Goal: Complete application form

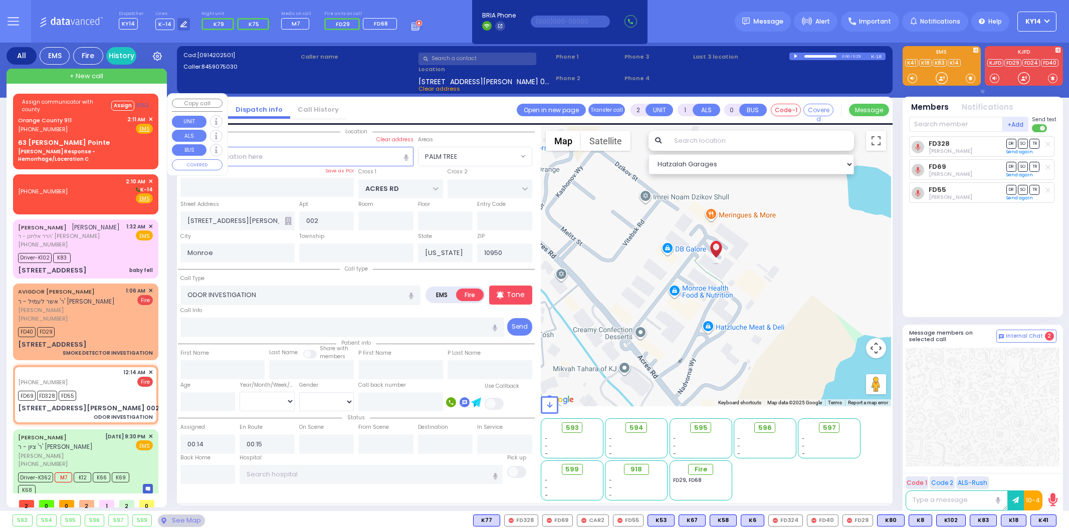
select select "PALM TREE"
select select
click at [73, 122] on div "Orange County 911 (845) 469-0911 2:11 AM ✕ Fire EMS" at bounding box center [85, 124] width 135 height 19
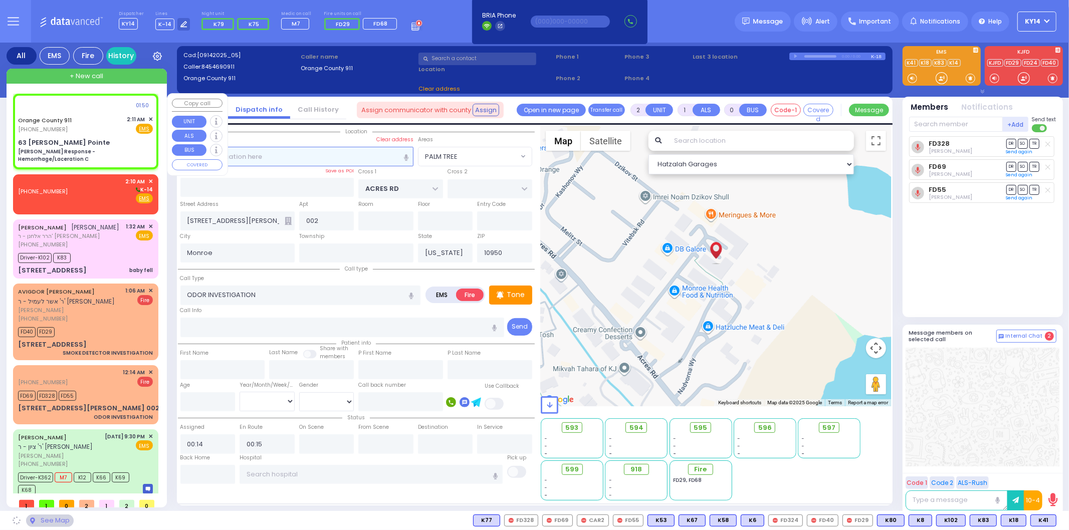
type input "6"
select select
type input "[PERSON_NAME] Response - Hemorrhage/Laceration C"
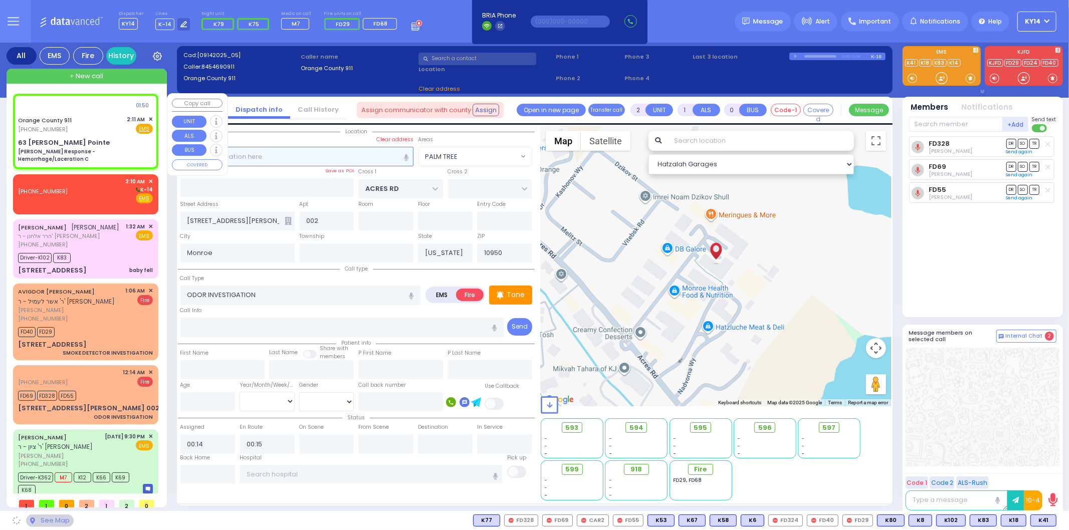
radio input "true"
type input "Nature: : Charlie Response - Hemorrhage/Laceration C Address: : 63 Hudson Point…"
select select
select select "Hatzalah Garages"
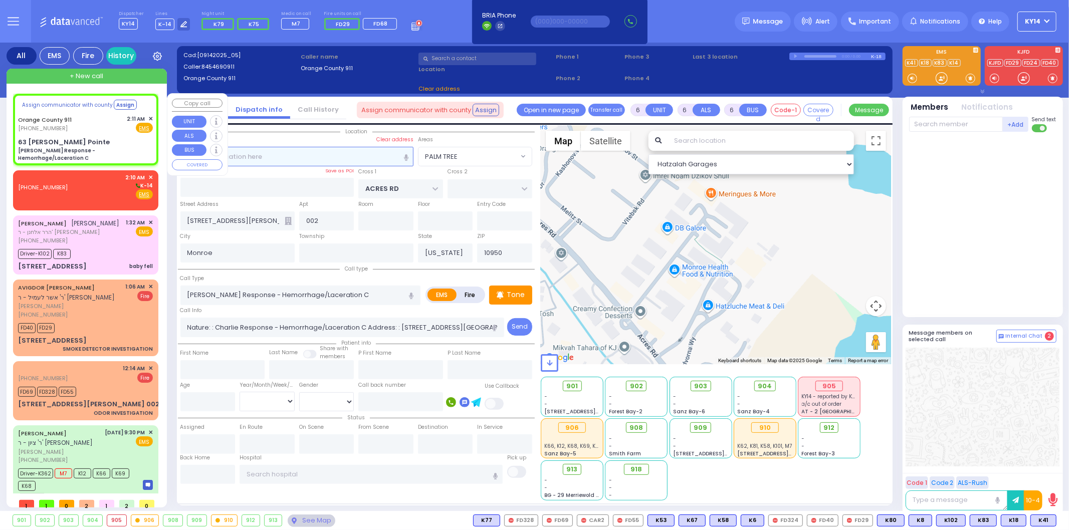
select select
type input "63 Hudson Pointe"
type input "10930"
radio input "true"
select select
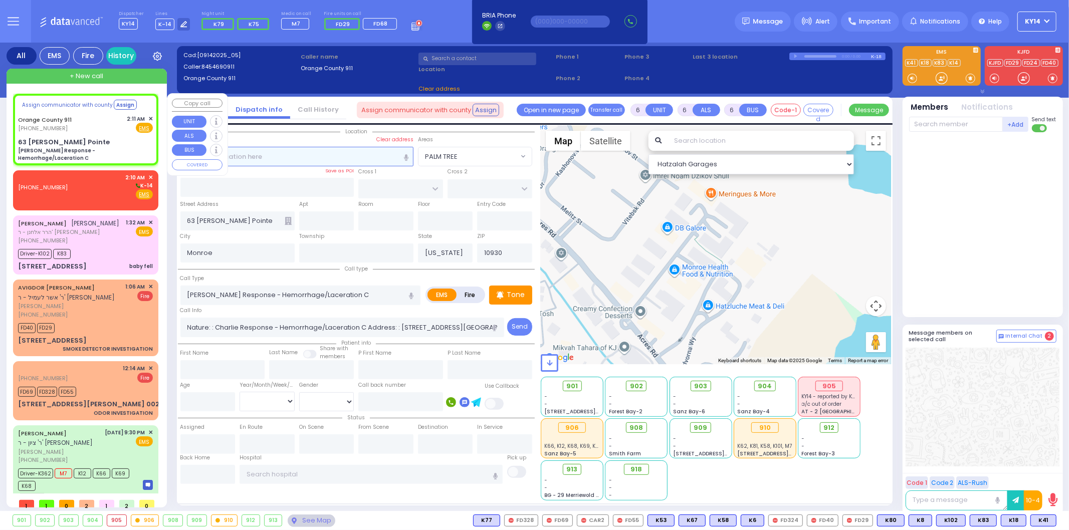
select select "Hatzalah Garages"
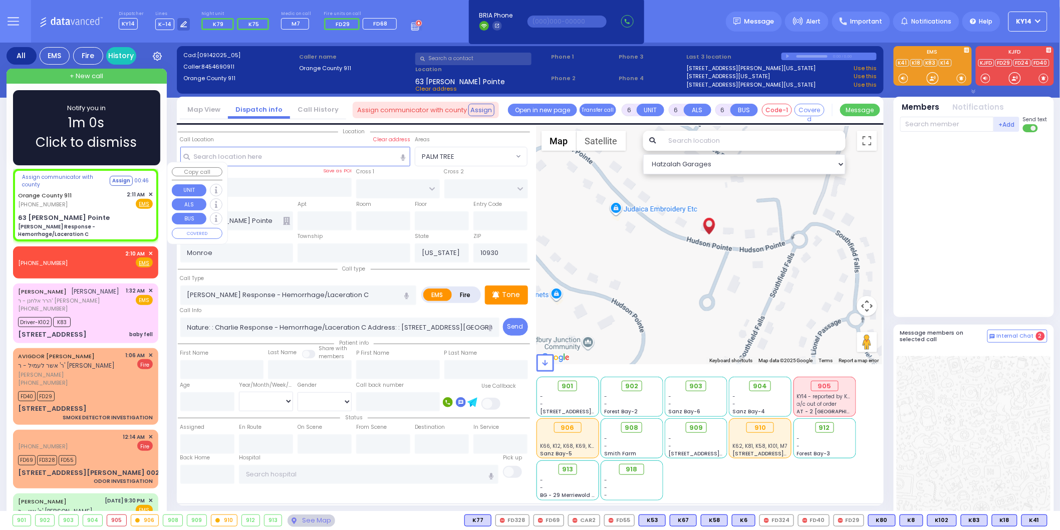
click at [81, 251] on div "(845) 928-2341 2:10 AM ✕ Fire EMS" at bounding box center [85, 259] width 135 height 19
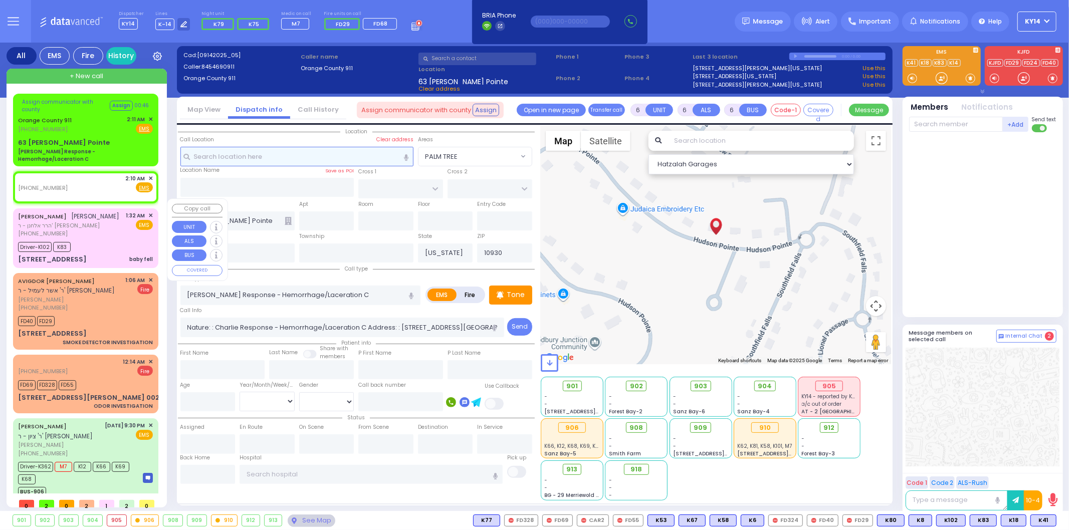
type input "2"
type input "1"
select select
radio input "true"
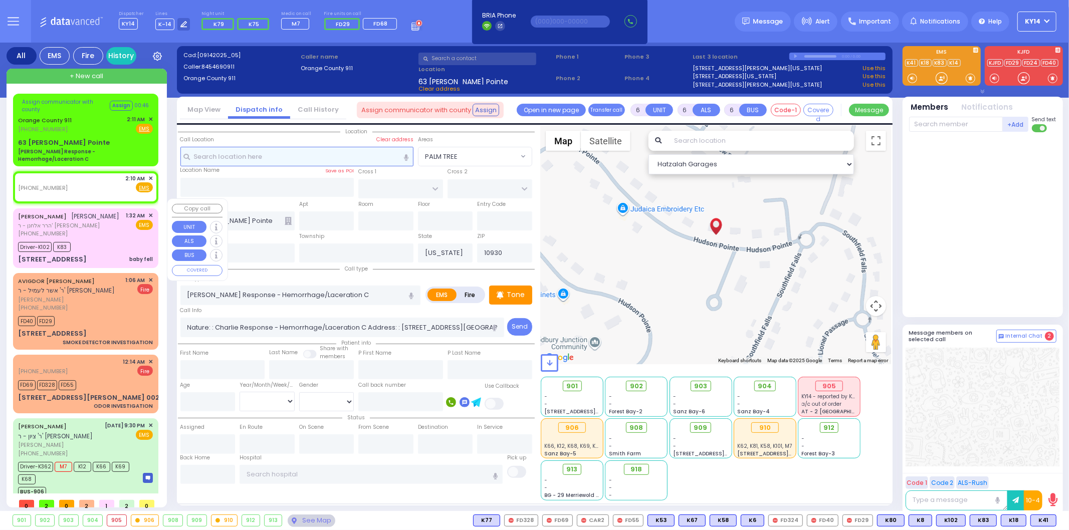
select select
type input "02:10"
select select "Hatzalah Garages"
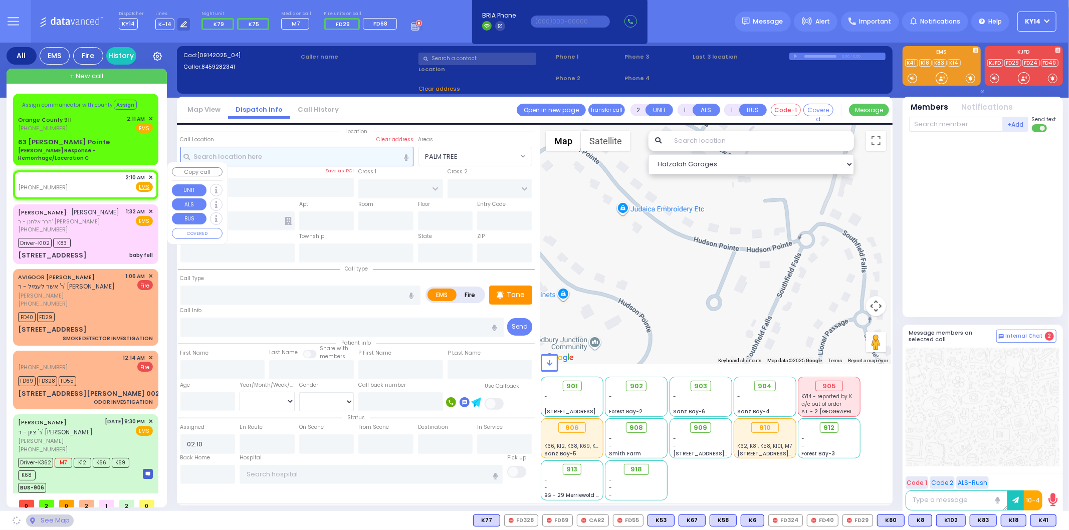
select select
radio input "true"
select select
select select "Hatzalah Garages"
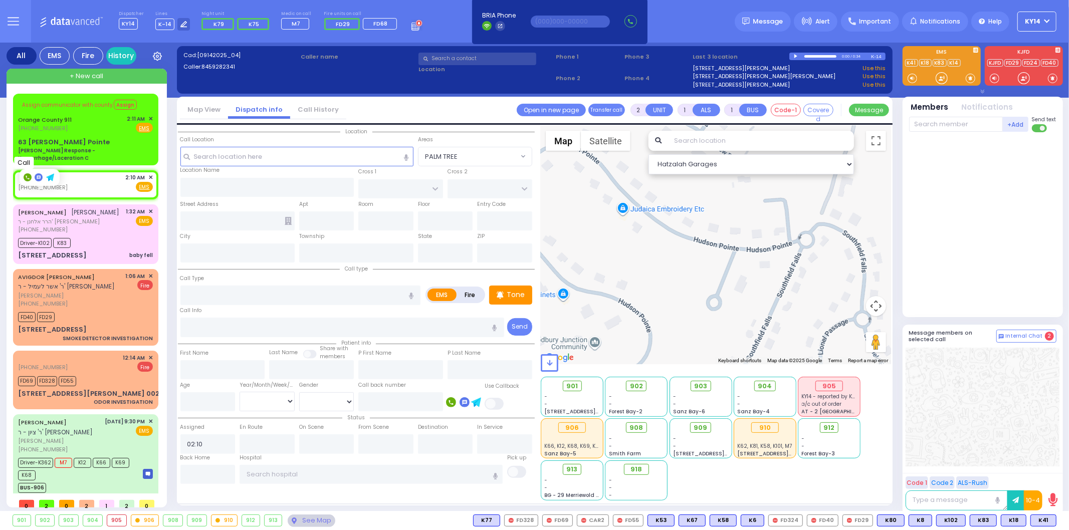
click at [26, 174] on rect at bounding box center [28, 177] width 8 height 8
type input "8459282341"
click at [149, 173] on span "✕" at bounding box center [150, 177] width 5 height 9
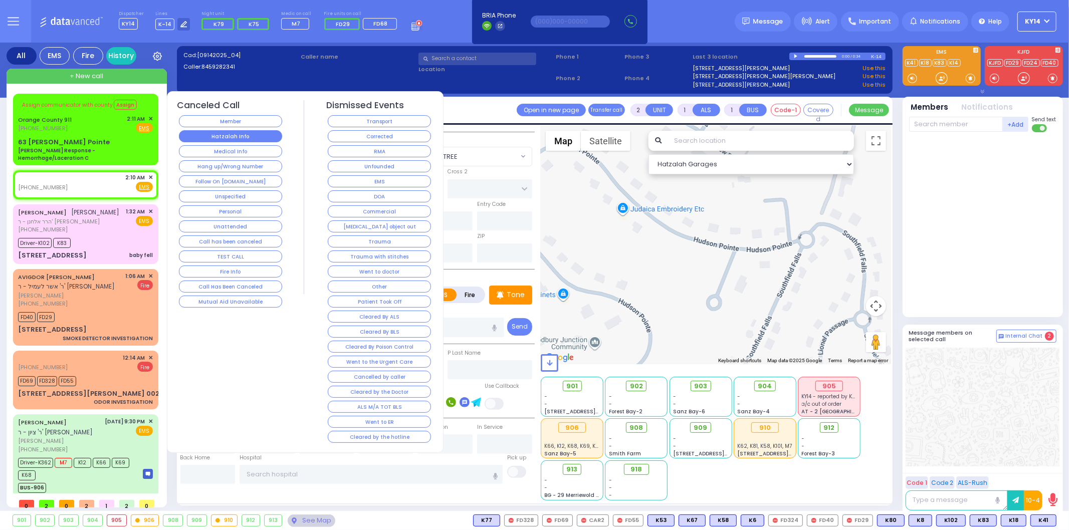
click at [210, 135] on button "Hatzalah Info" at bounding box center [230, 136] width 103 height 12
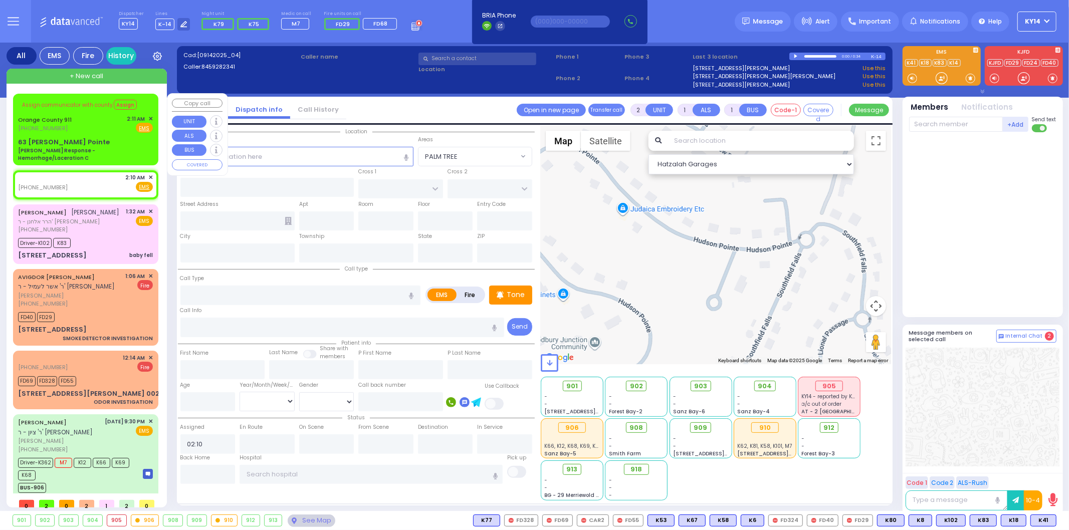
select select
radio input "true"
select select
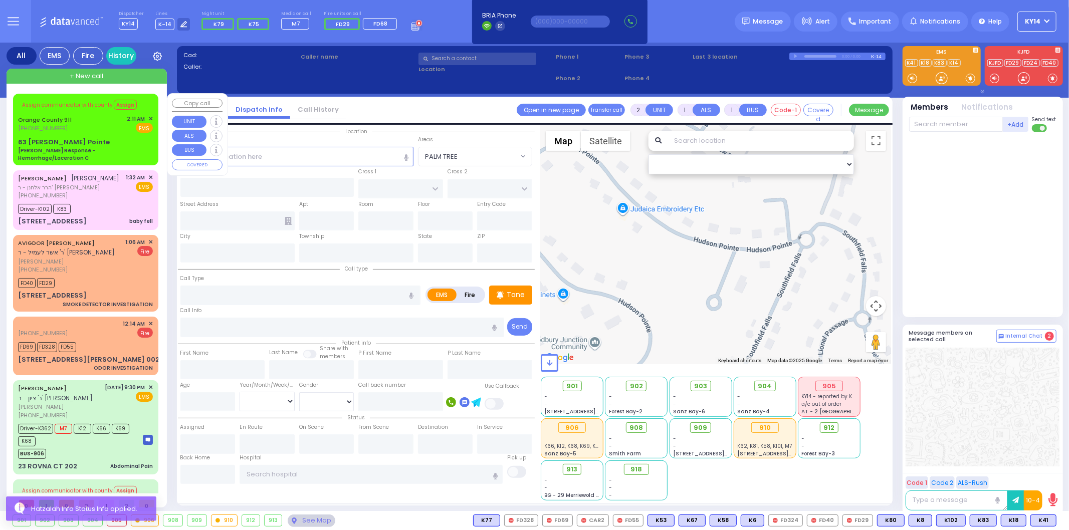
click at [149, 117] on span "✕" at bounding box center [150, 119] width 5 height 9
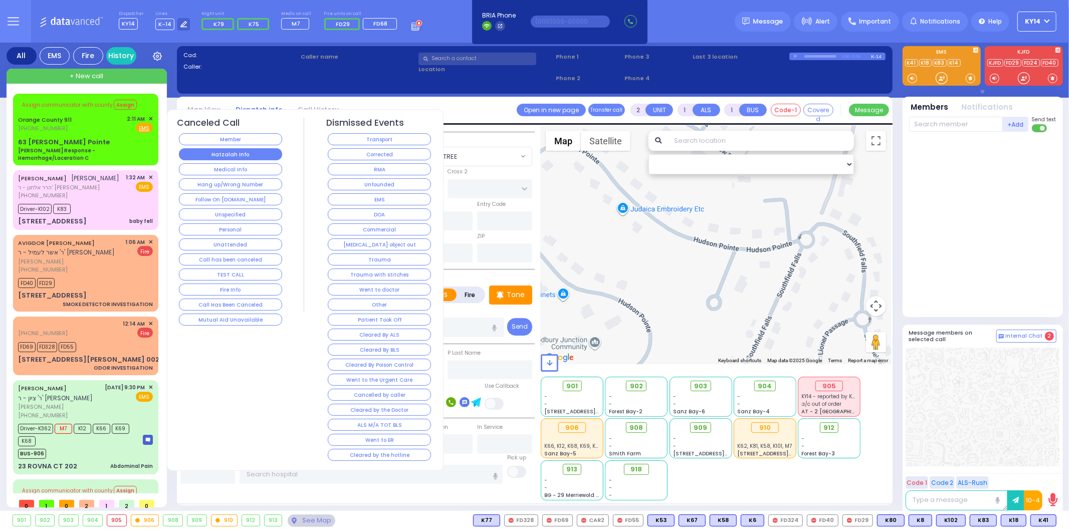
click at [232, 151] on button "Hatzalah Info" at bounding box center [230, 154] width 103 height 12
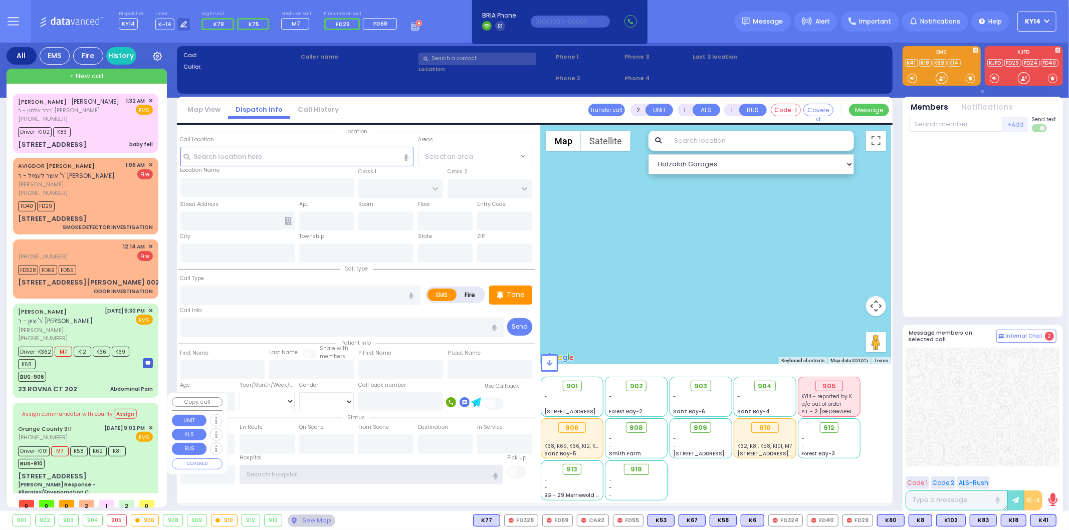
type input "ky14"
click at [132, 452] on div "Driver-K101 M7 K58 K62 K81 BUS-910" at bounding box center [85, 456] width 135 height 25
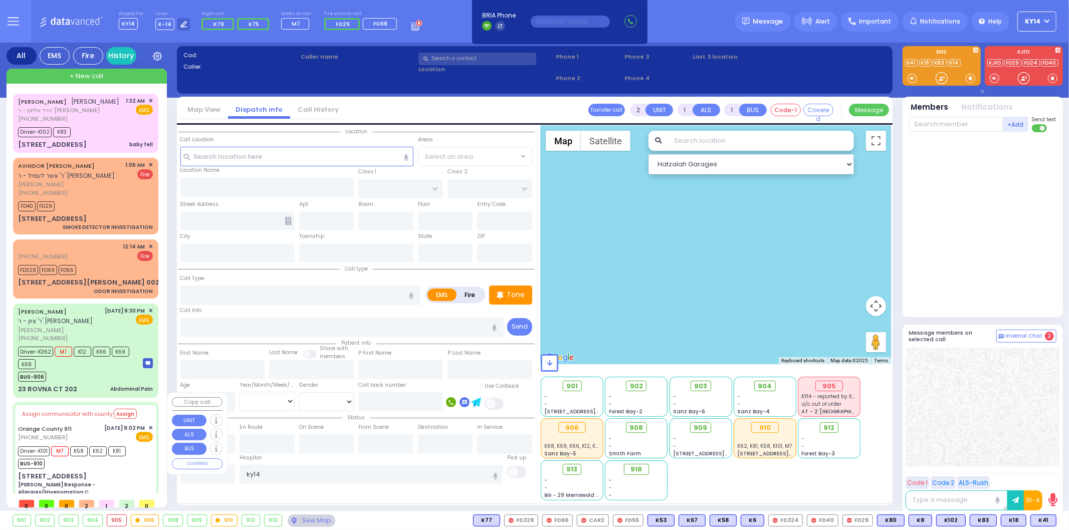
type input "6"
select select
type input "[PERSON_NAME] Response - Allergies/Envenomation C"
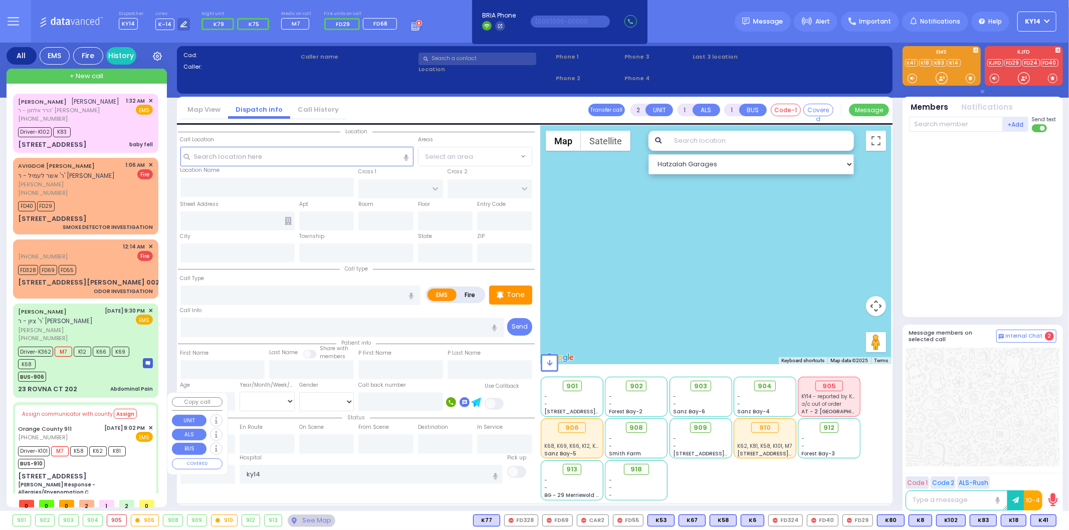
radio input "true"
type input "Nature: : Charlie Response - Allergies/Envenomation C Address: : [STREET_ADDRES…"
type input "Jeno"
type input "Kiss"
type input "52"
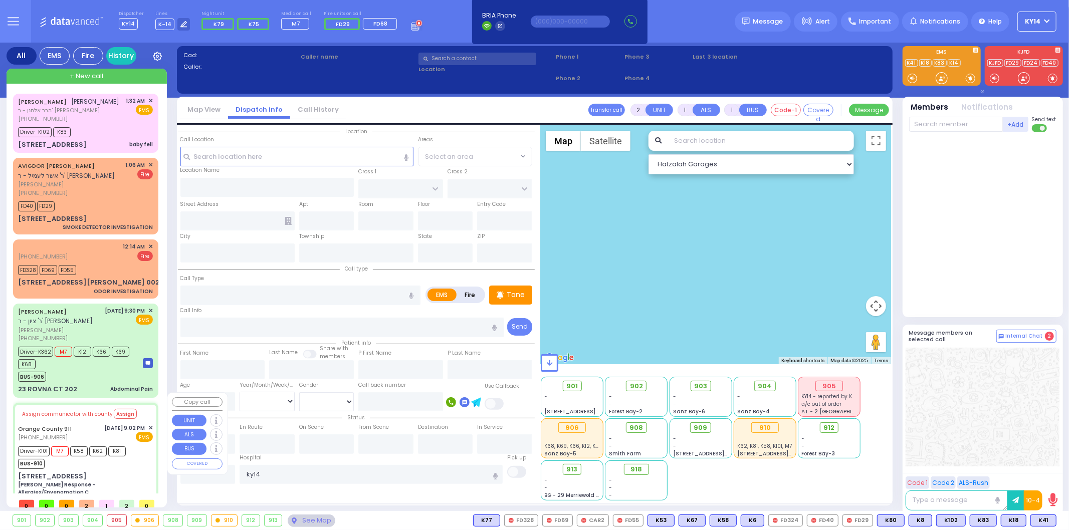
select select "Year"
select select "[DEMOGRAPHIC_DATA]"
type input "21:03"
type input "21:05"
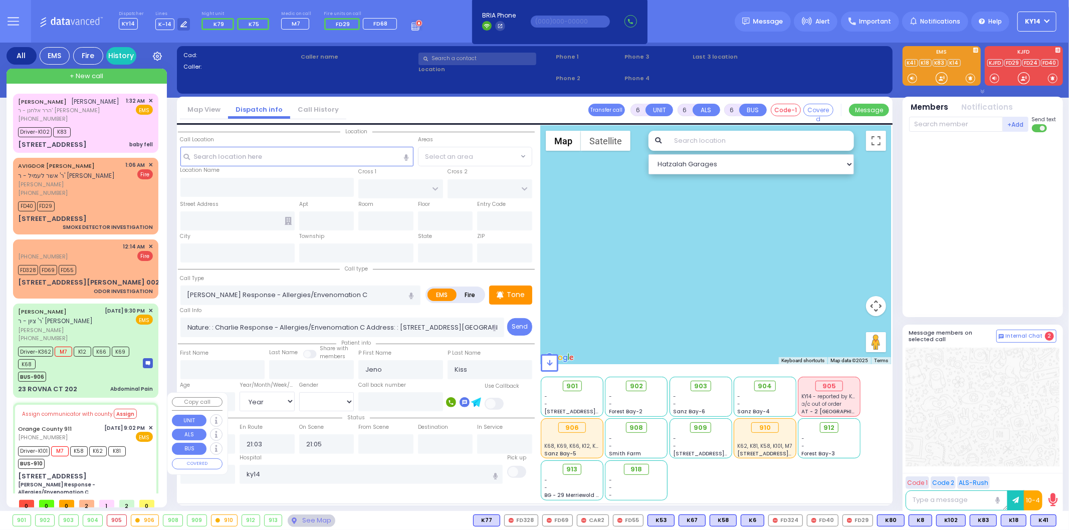
type input "21:21"
type input "21:35"
type input "22:00"
type input "[GEOGRAPHIC_DATA] [STREET_ADDRESS]"
select select "Hatzalah Garages"
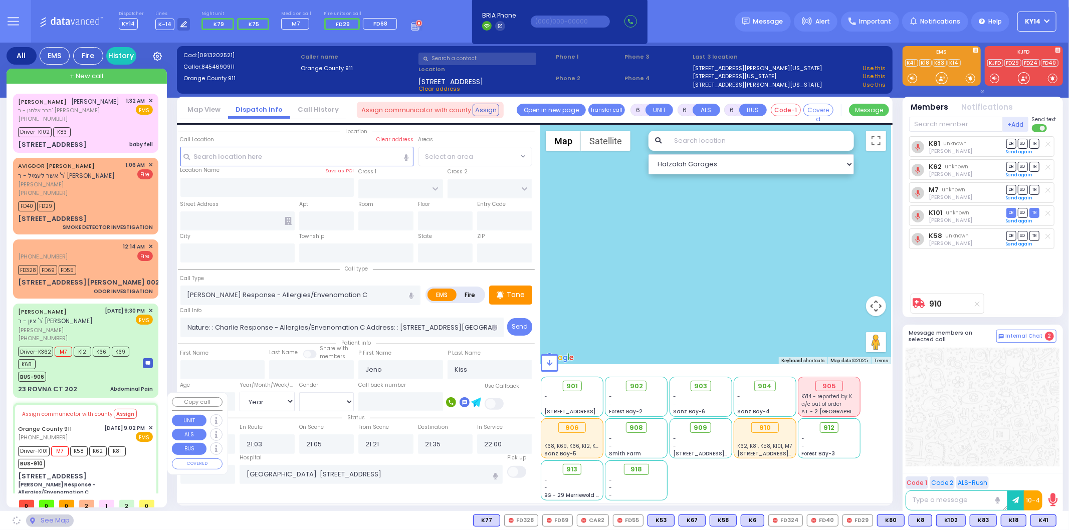
type input "[STREET_ADDRESS]"
type input "Monroe"
type input "[US_STATE]"
type input "10950"
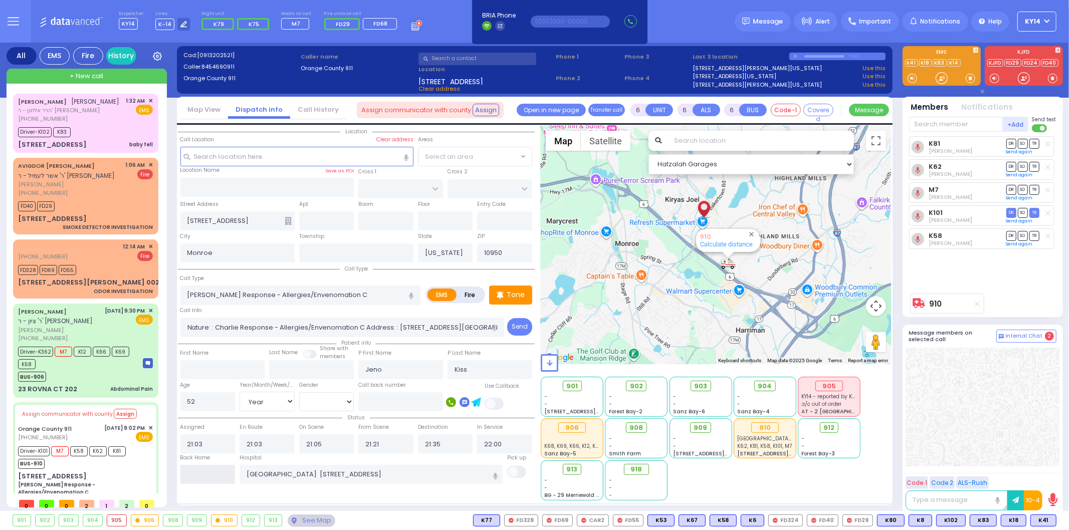
click at [213, 477] on input "text" at bounding box center [207, 474] width 55 height 19
type input "02:14"
select select
radio input "true"
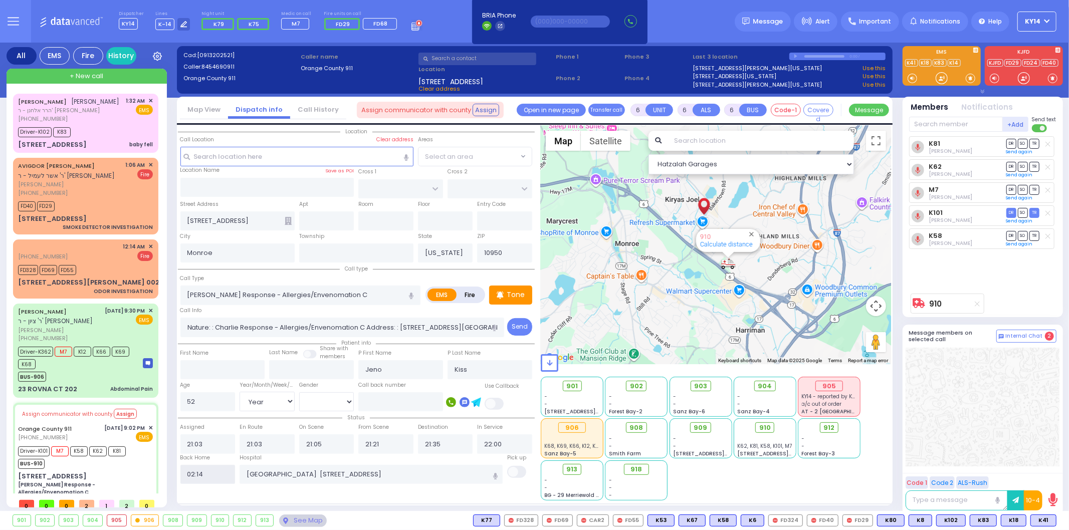
select select
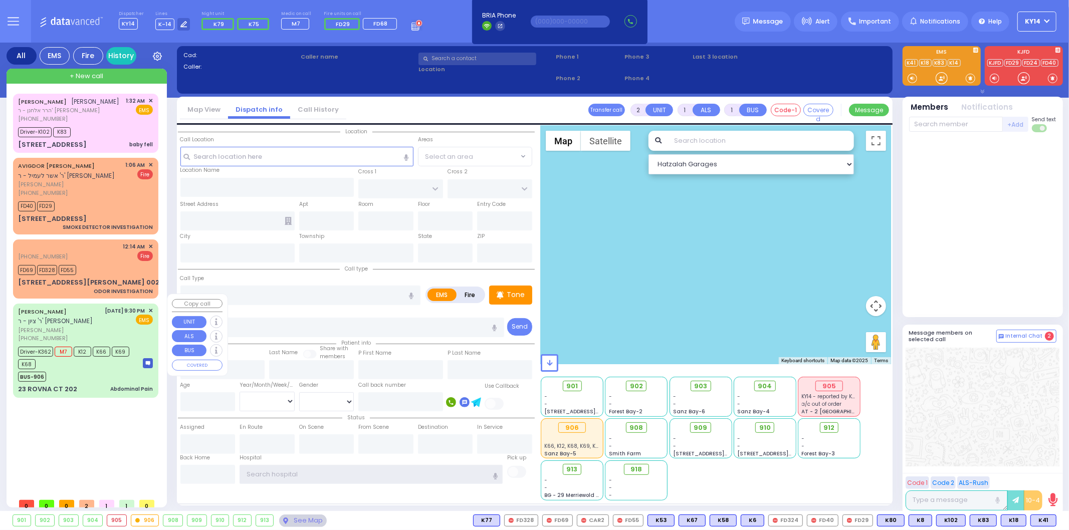
type input "ky14"
click at [117, 369] on div "BUS-906" at bounding box center [75, 375] width 115 height 13
type input "6"
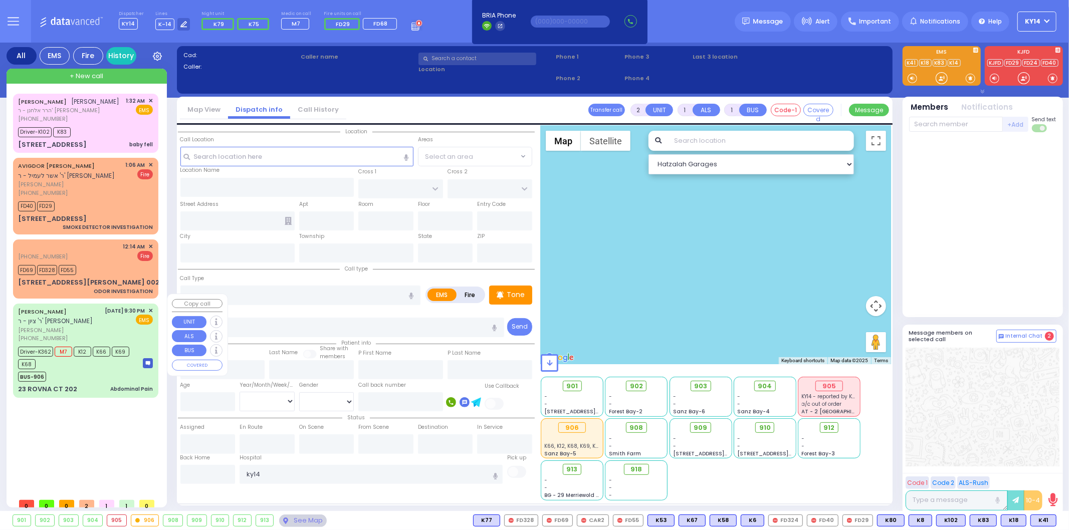
select select
type input "Abdominal Pain"
radio input "true"
type input "MOSHE OVADYA"
type input "SAAL"
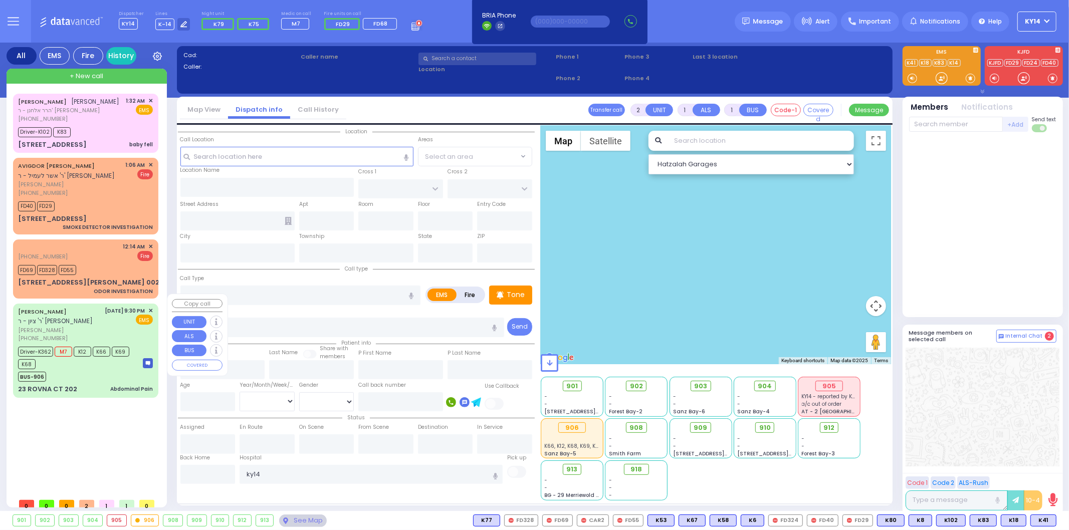
type input "Moishe"
type input "Saal"
type input "21"
select select "Year"
select select "[DEMOGRAPHIC_DATA]"
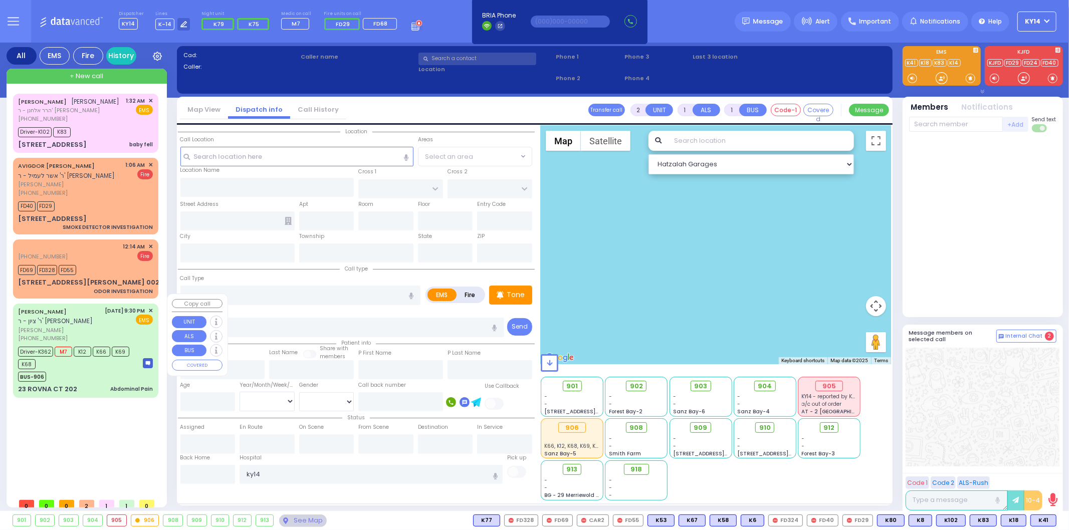
type input "21:30"
type input "21:33"
type input "21:35"
type input "22:12"
type input "22:40"
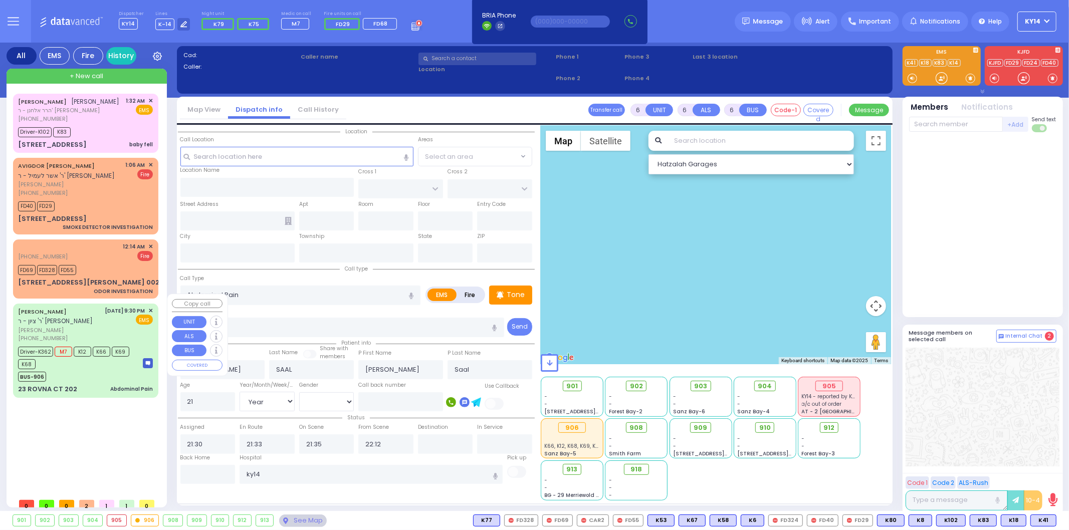
type input "Good Samaritan Hospital 257 Lafayette Avenue 8457909405 Suffern"
select select "Hatzalah Garages"
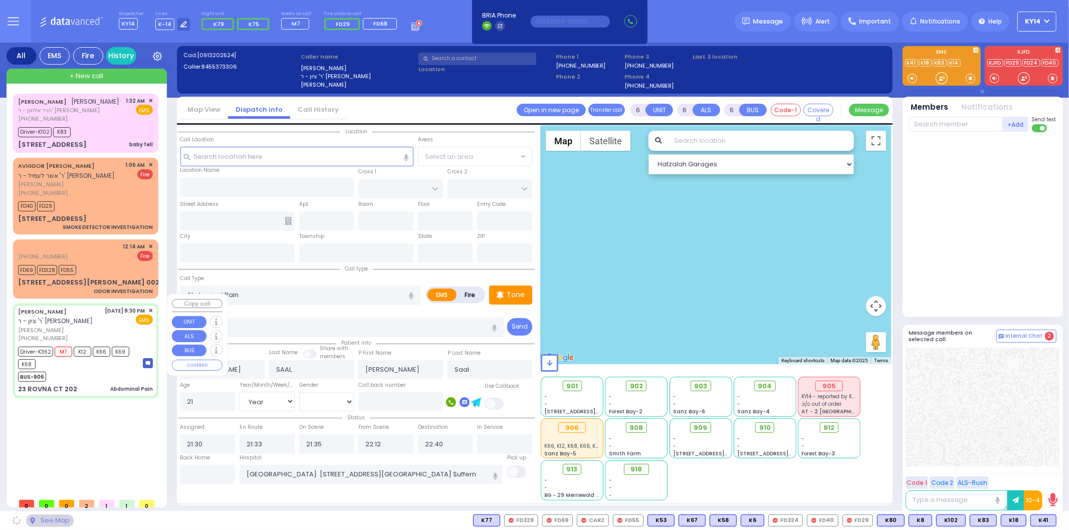
type input "CHEVRON RD"
type input "SEVEN SPRINGS MOUNTAIN RD"
type input "23 ROVNA CT"
type input "202"
type input "Monroe"
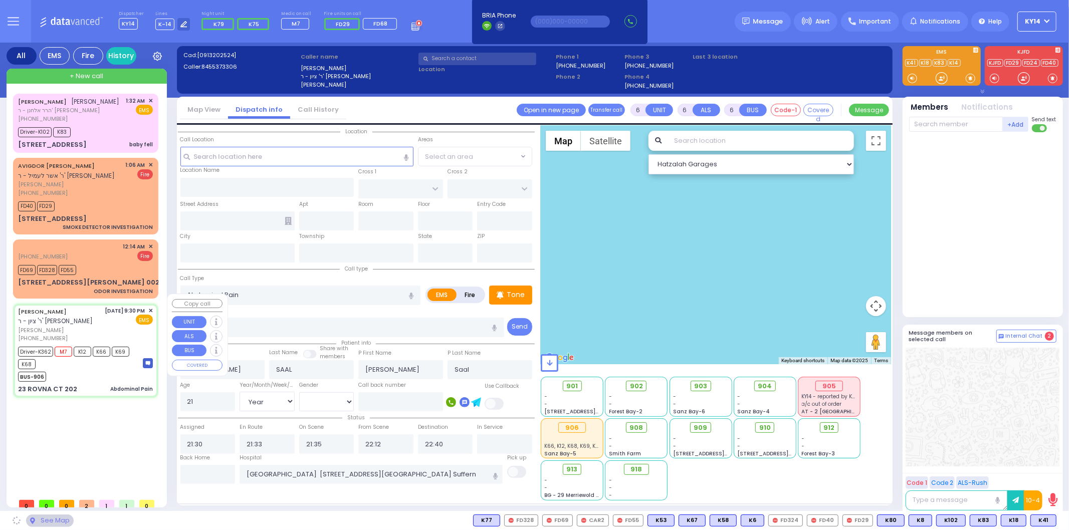
type input "[US_STATE]"
type input "10950"
select select "SECTION 5"
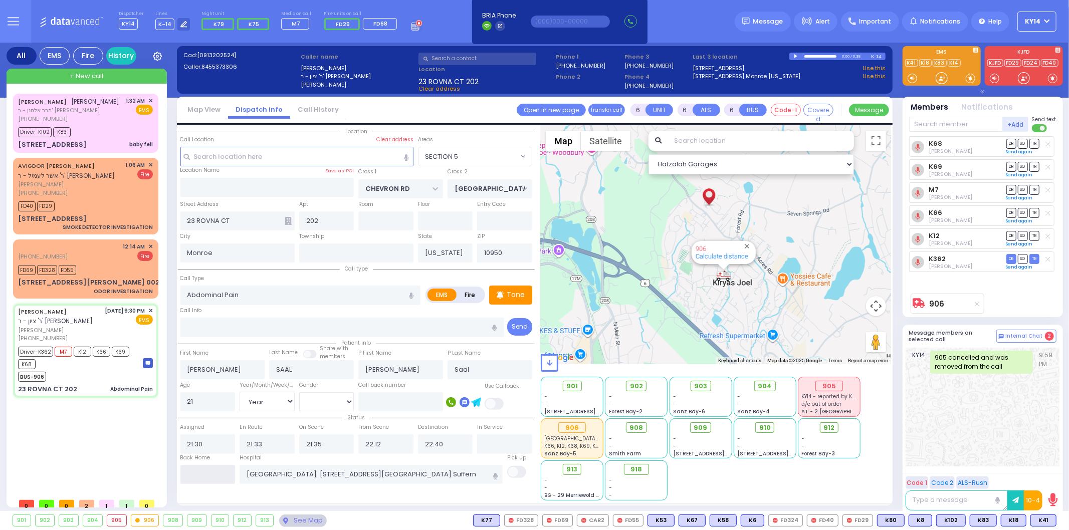
click at [201, 474] on input "text" at bounding box center [207, 474] width 55 height 19
type input "02:14"
select select
radio input "true"
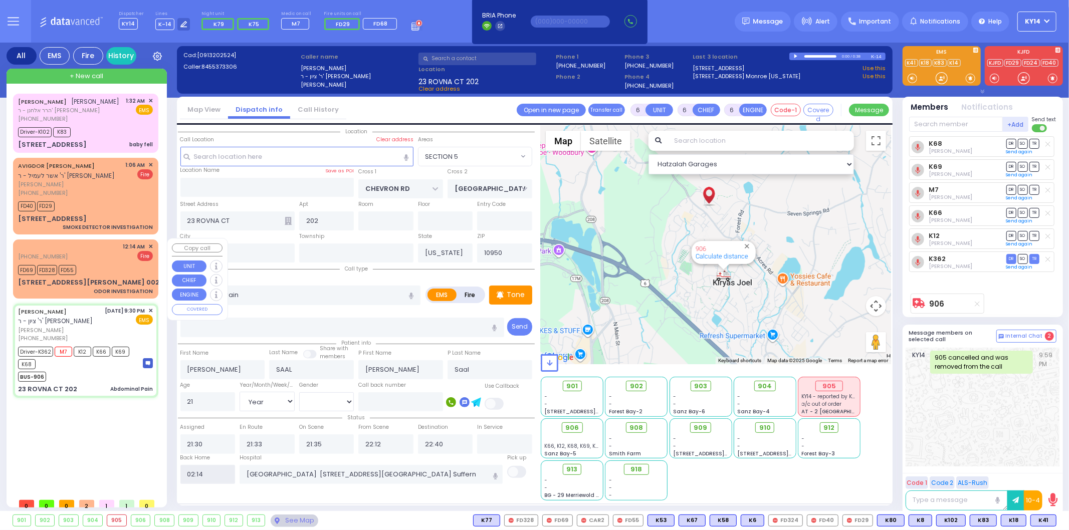
select select
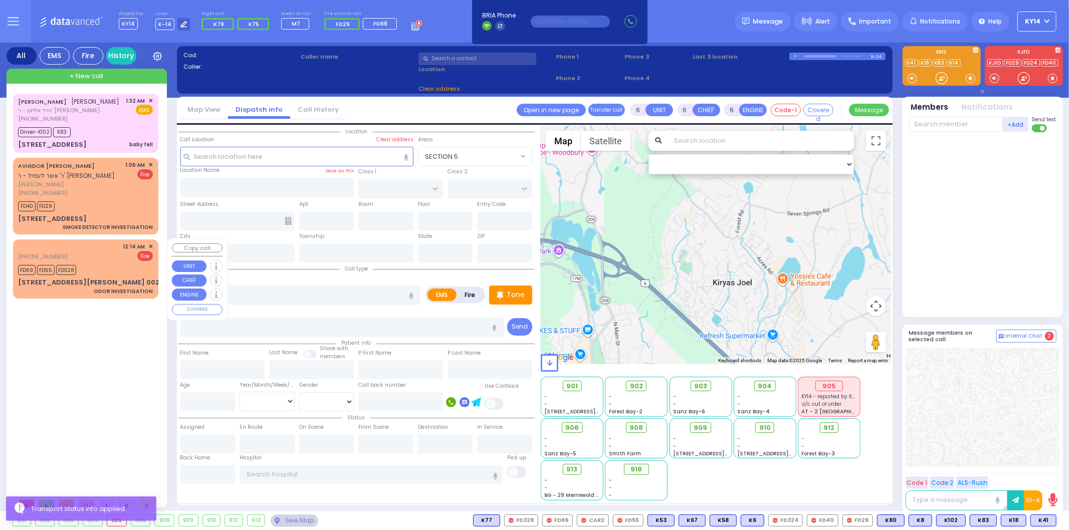
click at [149, 243] on span "✕" at bounding box center [150, 247] width 5 height 9
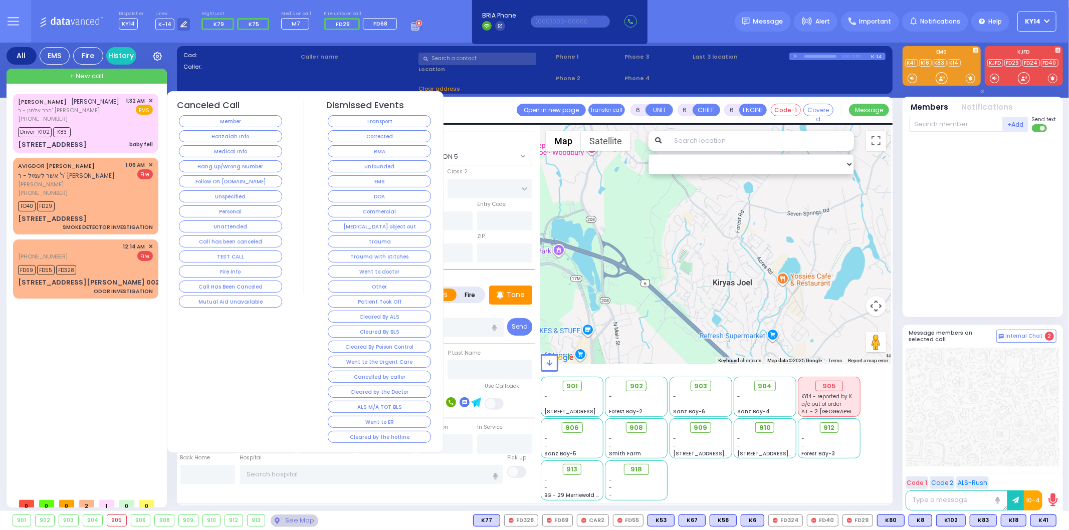
click at [369, 132] on button "Corrected" at bounding box center [379, 136] width 103 height 12
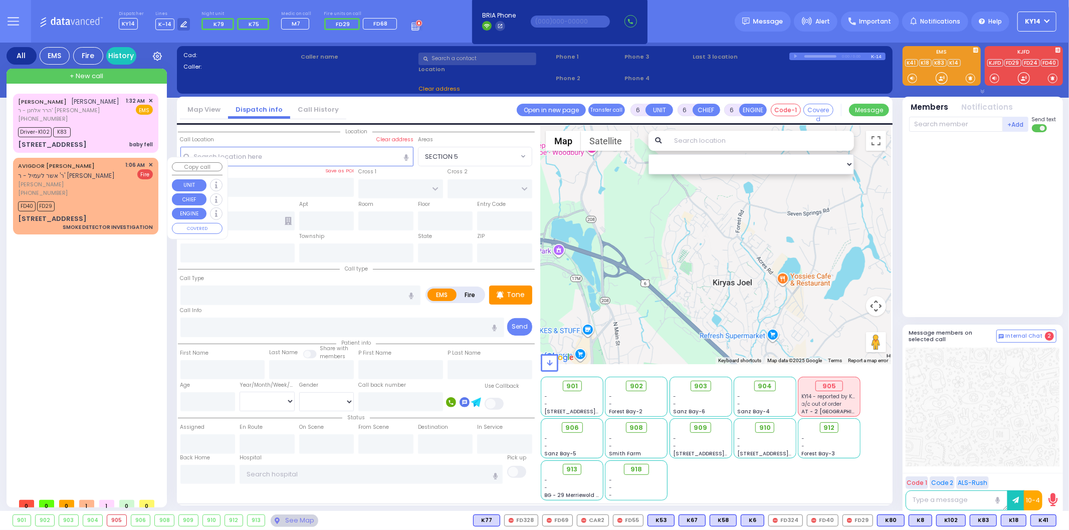
click at [157, 159] on div "AVIGDOR DANIEL LIEBERMAN ר' אשר לעמיל - ר' שמחה משה וואלדמאן אביגדור דניאל ליבע…" at bounding box center [85, 196] width 145 height 77
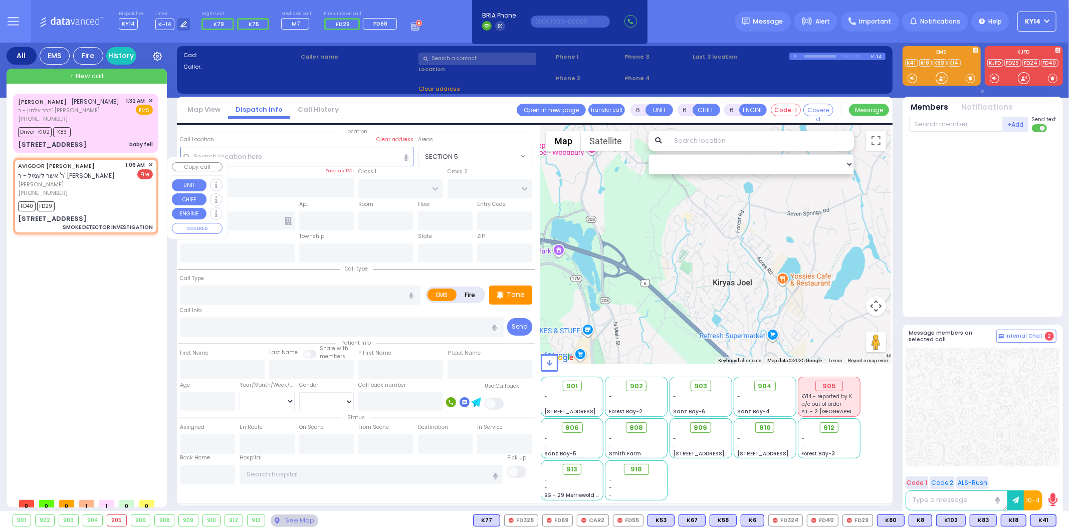
type input "2"
type input "1"
select select
type input "SMOKE DETECTOR INVESTIGATION"
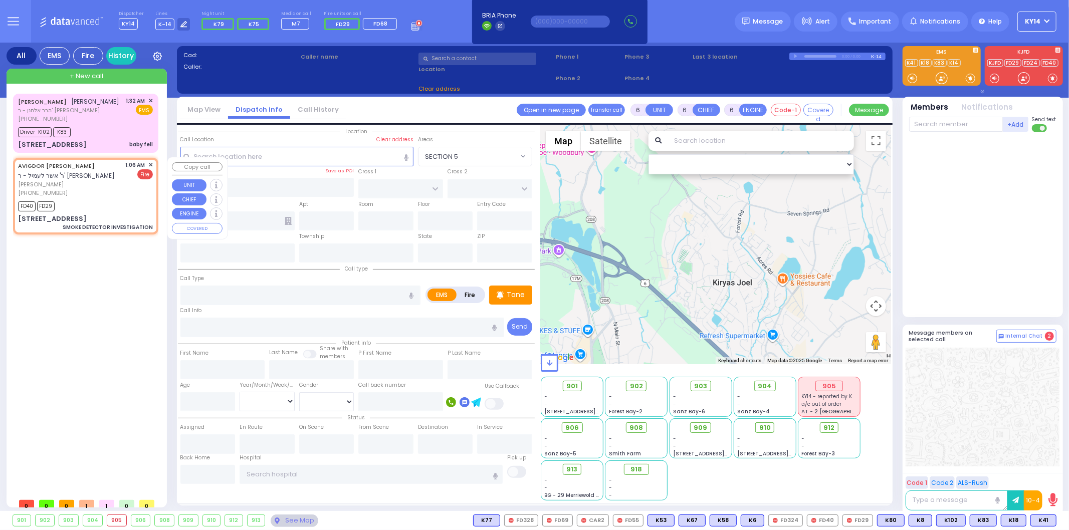
radio input "false"
radio input "true"
type input "AVIGDOR DANIEL"
type input "LIEBERMAN"
select select
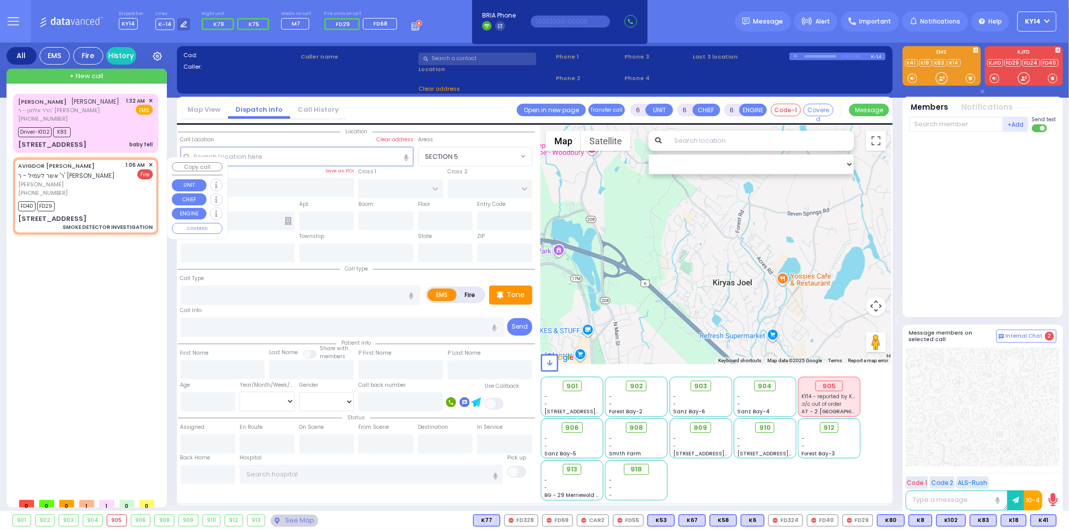
type input "01:06"
type input "01:07"
type input "PRAG BLVD"
type input "DAJ BLVD"
type input "21 MERON DR"
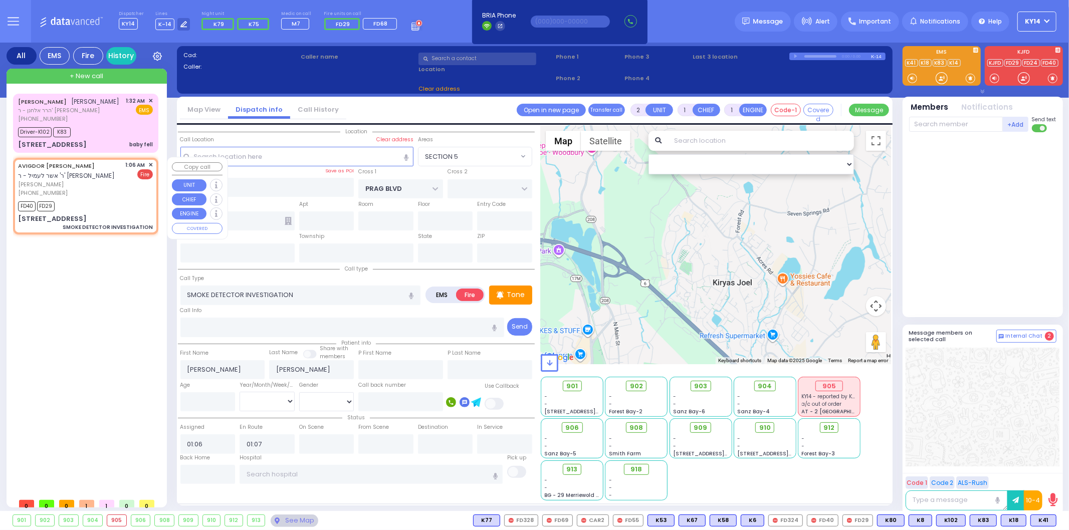
type input "203"
type input "Monroe"
type input "[US_STATE]"
type input "10950"
select select "Hatzalah Garages"
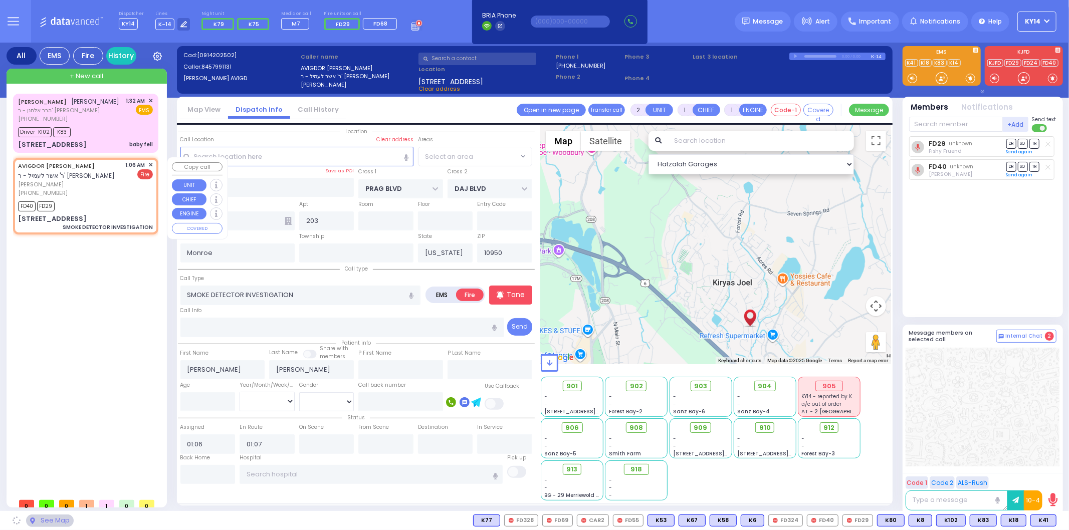
select select "SECTION 6"
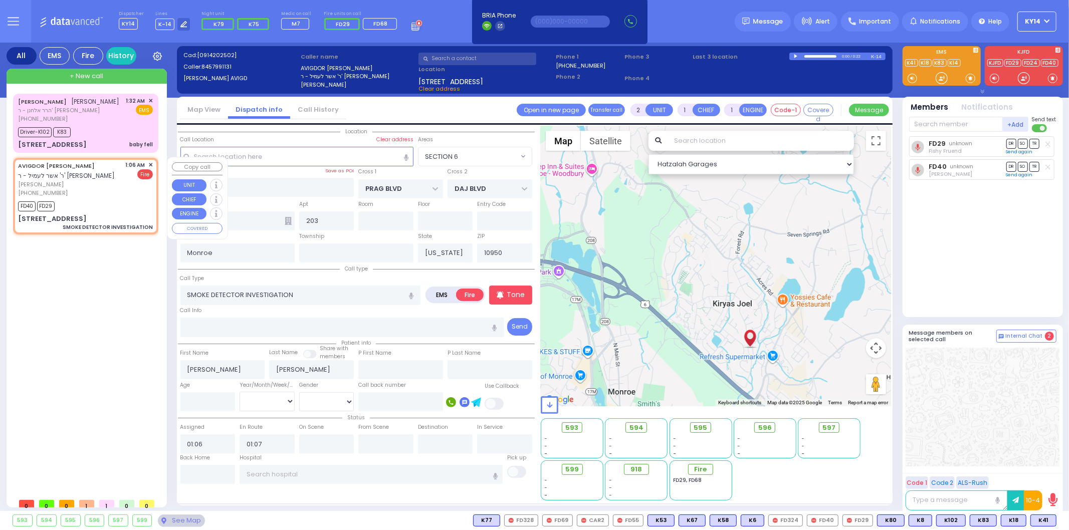
click at [145, 162] on span "1:06 AM" at bounding box center [136, 165] width 20 height 8
select select
radio input "true"
select select
select select "SECTION 6"
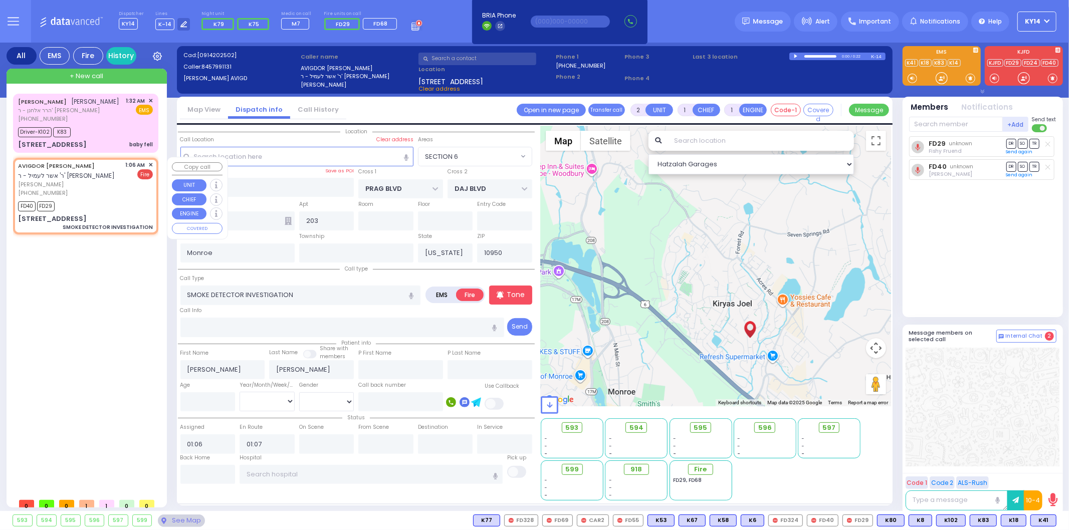
select select "Hatzalah Garages"
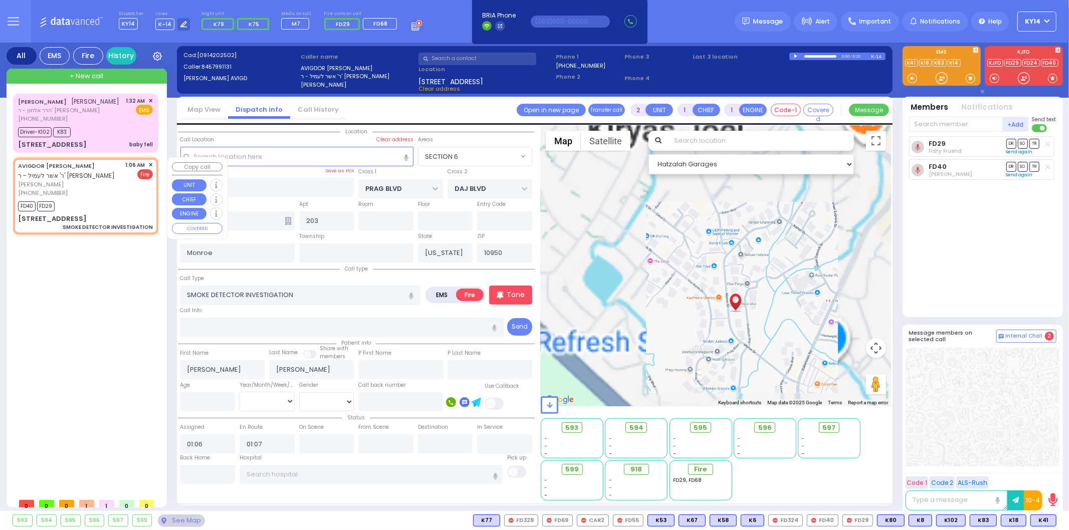
click at [151, 162] on span "✕" at bounding box center [150, 165] width 5 height 9
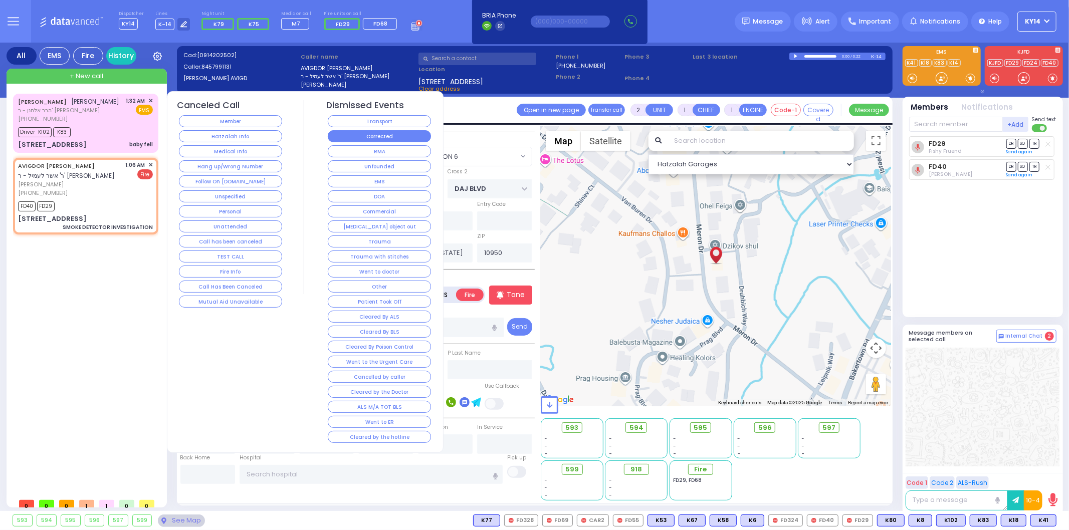
click at [348, 137] on button "Corrected" at bounding box center [379, 136] width 103 height 12
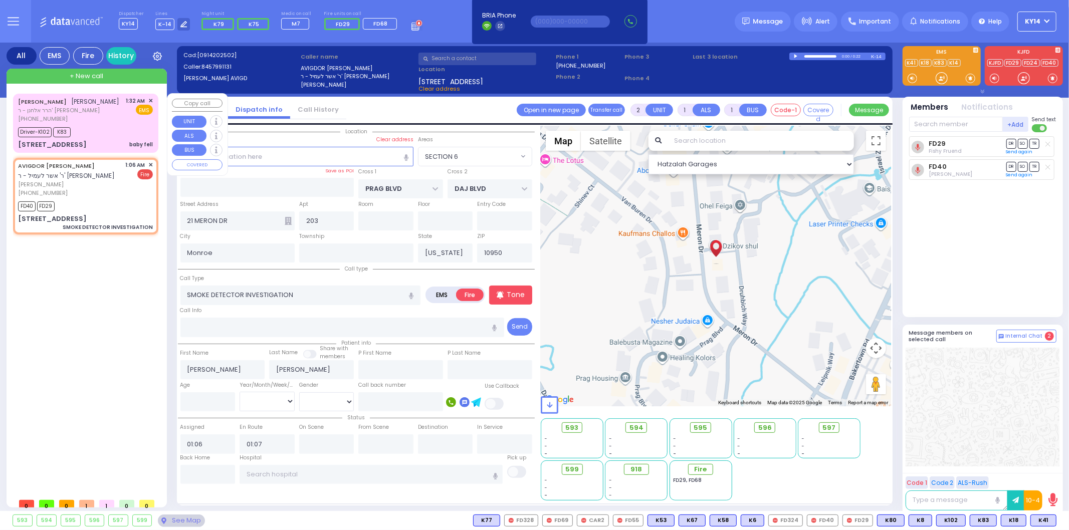
click at [114, 131] on div "Driver-K102 K83" at bounding box center [85, 131] width 135 height 13
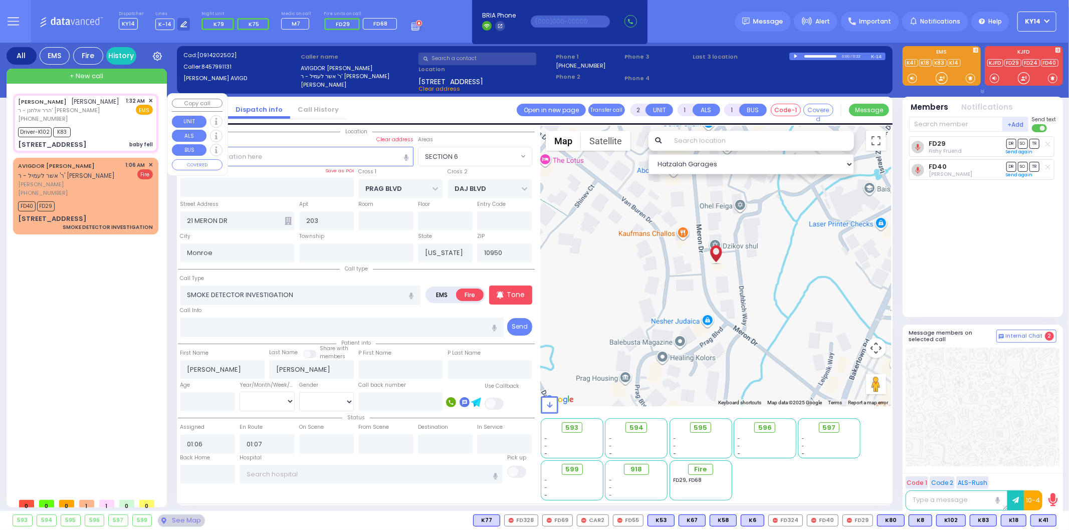
type input "6"
select select
type input "baby fell"
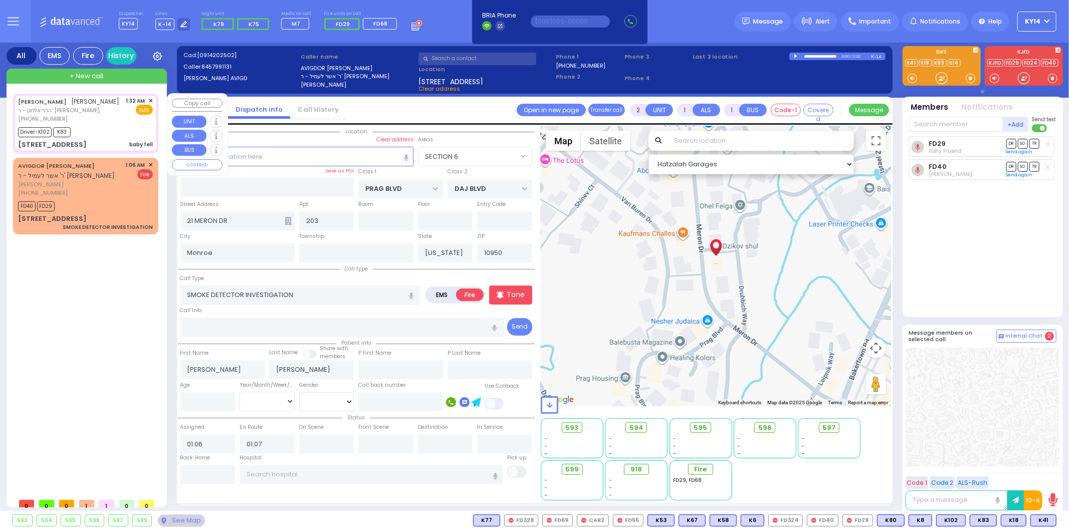
radio input "true"
type input "JOEL"
type input "HOROWITZ"
type input "Yisroel"
type input "Buchinger"
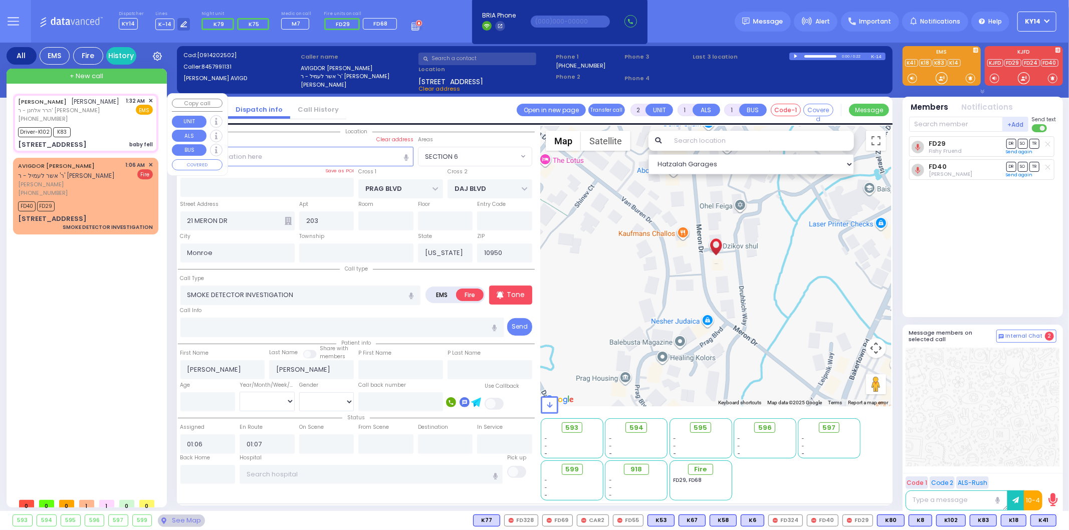
type input "8"
select select "Month"
select select "[DEMOGRAPHIC_DATA]"
type input "01:32"
type input "01:34"
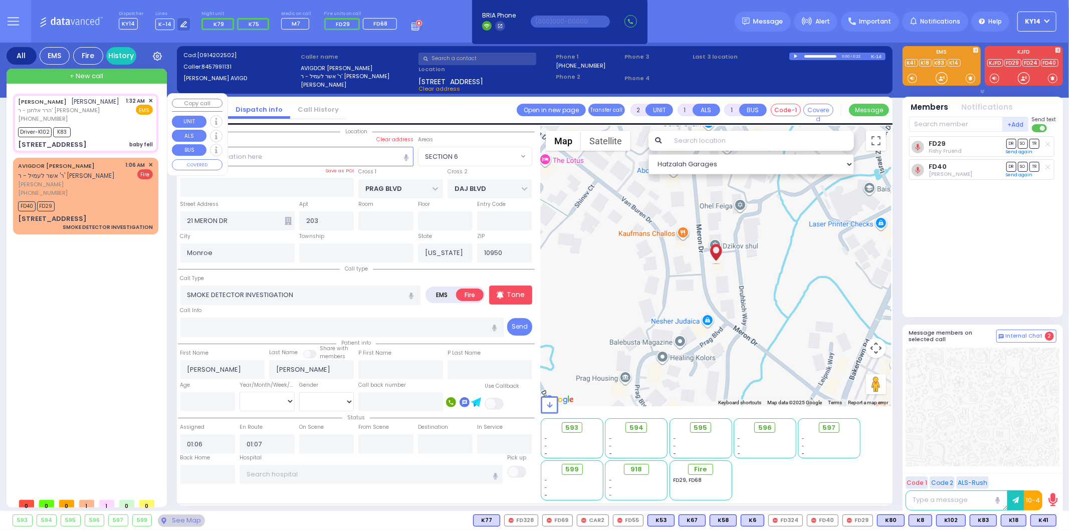
type input "01:36"
type input "02:01"
select select "Hatzalah Garages"
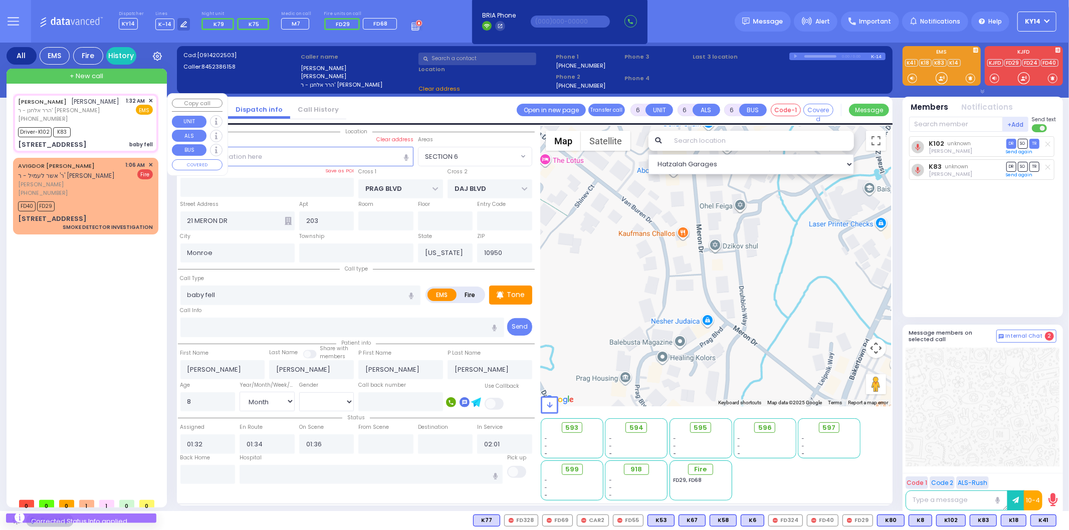
type input "CHUST RD"
type input "BAKERTOWN RD"
type input "8 Austra Parkway"
type input "012"
select select "VYOEL MOSHE"
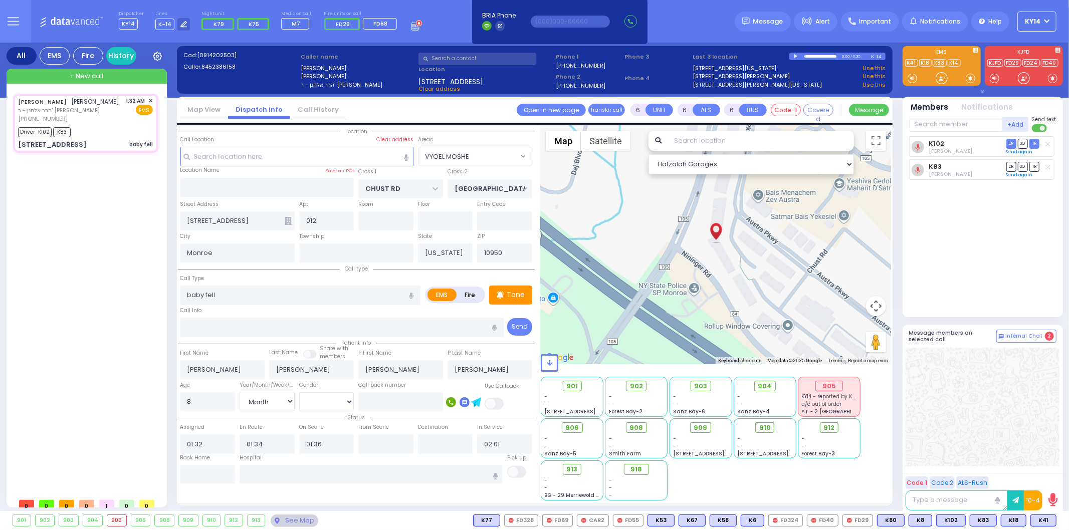
click at [13, 421] on div "JOEL HOROWITZ יואל האראוויץ הרר אלחנן - ר' חיים יודא קליין (845) 238-6158 1:32 …" at bounding box center [87, 294] width 149 height 400
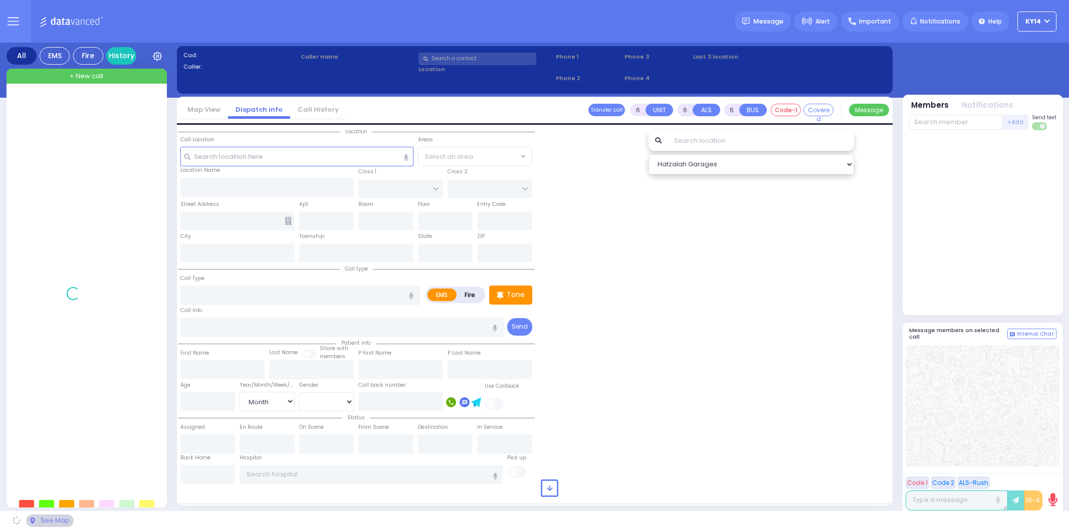
select select "Month"
select select "[DEMOGRAPHIC_DATA]"
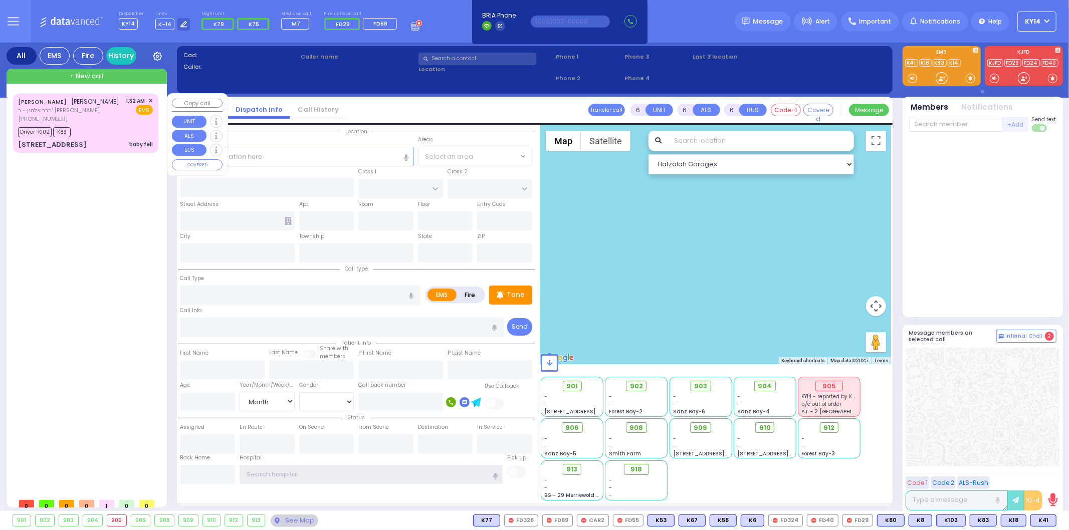
type input "ky14"
click at [92, 115] on div "[PHONE_NUMBER]" at bounding box center [69, 119] width 102 height 9
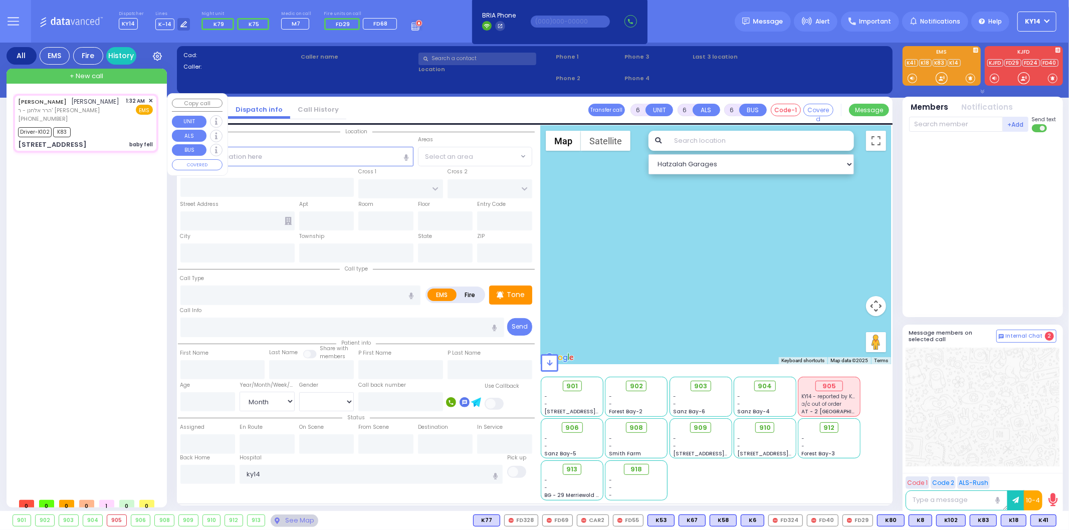
select select
type input "baby fell"
radio input "true"
type input "JOEL"
type input "HOROWITZ"
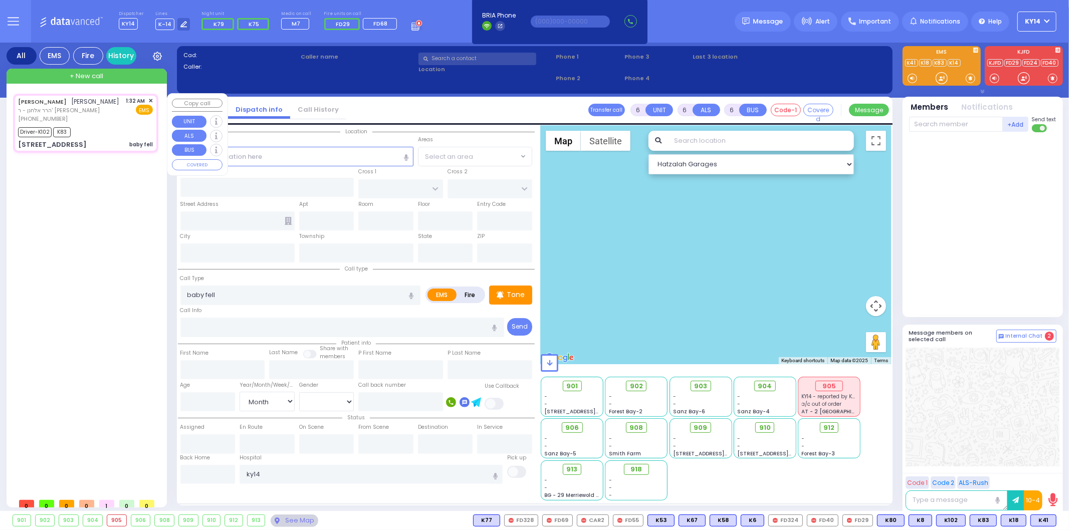
type input "Yisroel"
type input "Buchinger"
type input "8"
select select "Month"
select select "[DEMOGRAPHIC_DATA]"
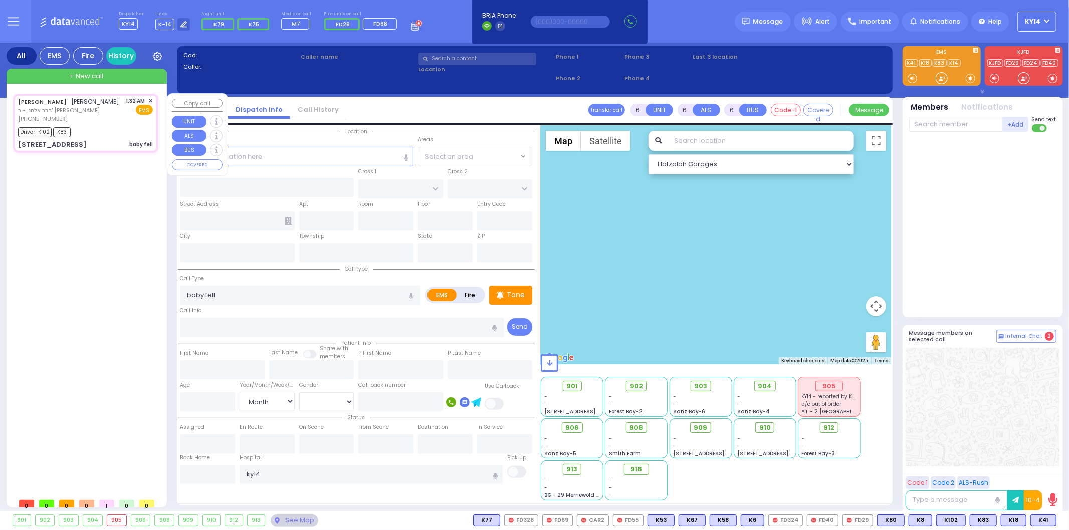
type input "01:32"
type input "01:34"
type input "01:36"
type input "02:01"
select select "Hatzalah Garages"
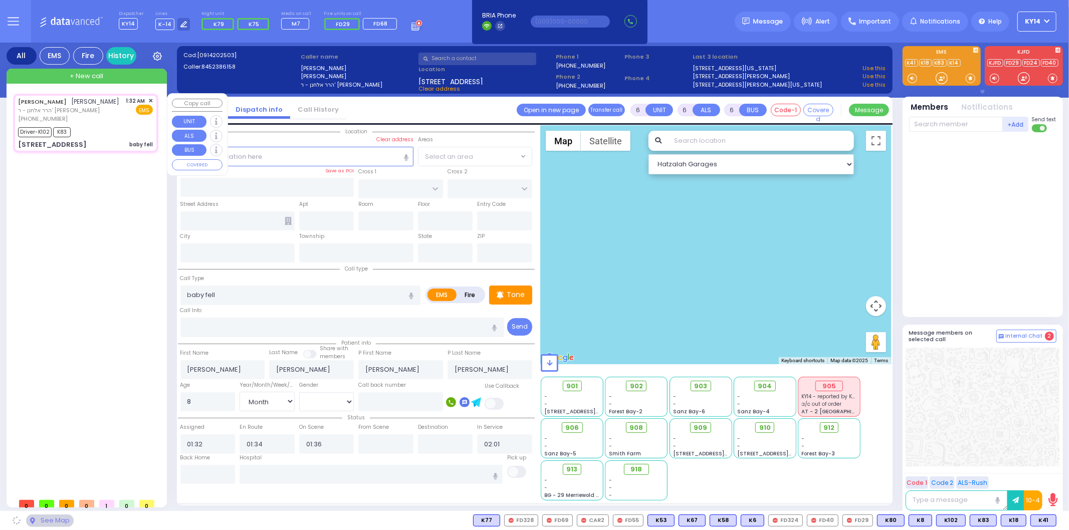
type input "CHUST RD"
type input "BAKERTOWN RD"
type input "8 Austra Parkway"
type input "012"
type input "Monroe"
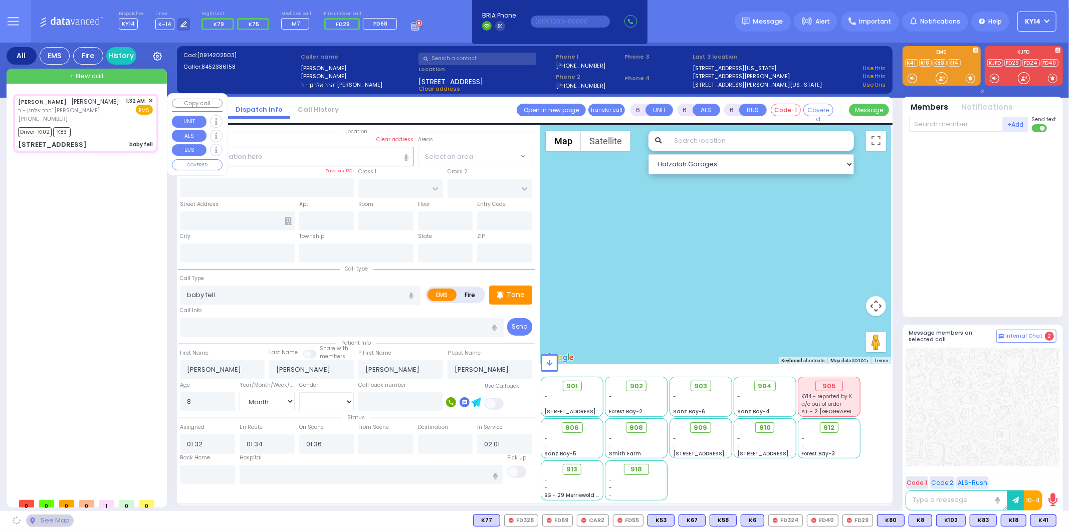
type input "[US_STATE]"
type input "10950"
select select "VYOEL MOSHE"
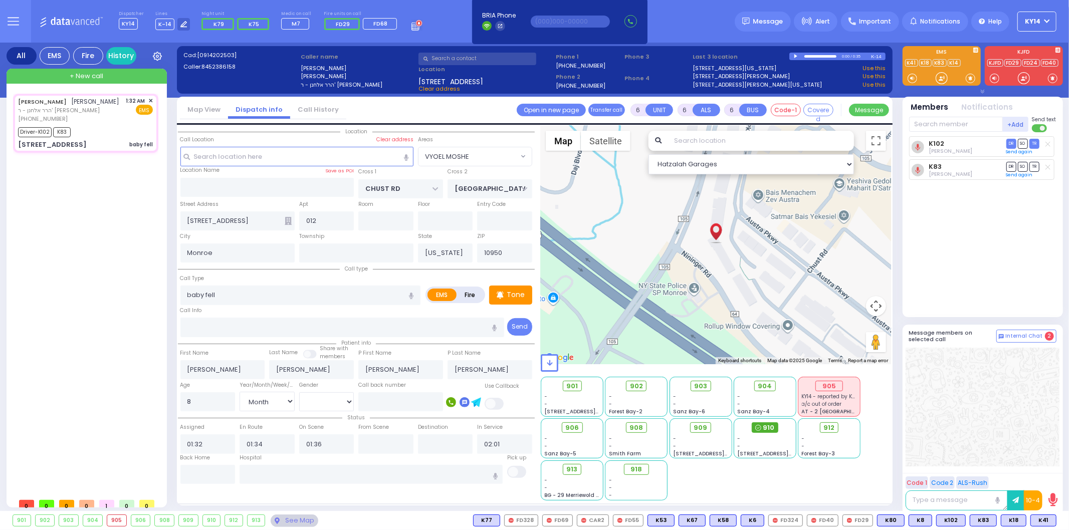
click at [767, 429] on span "910" at bounding box center [769, 428] width 12 height 10
select select
radio input "true"
select select "Month"
select select "[DEMOGRAPHIC_DATA]"
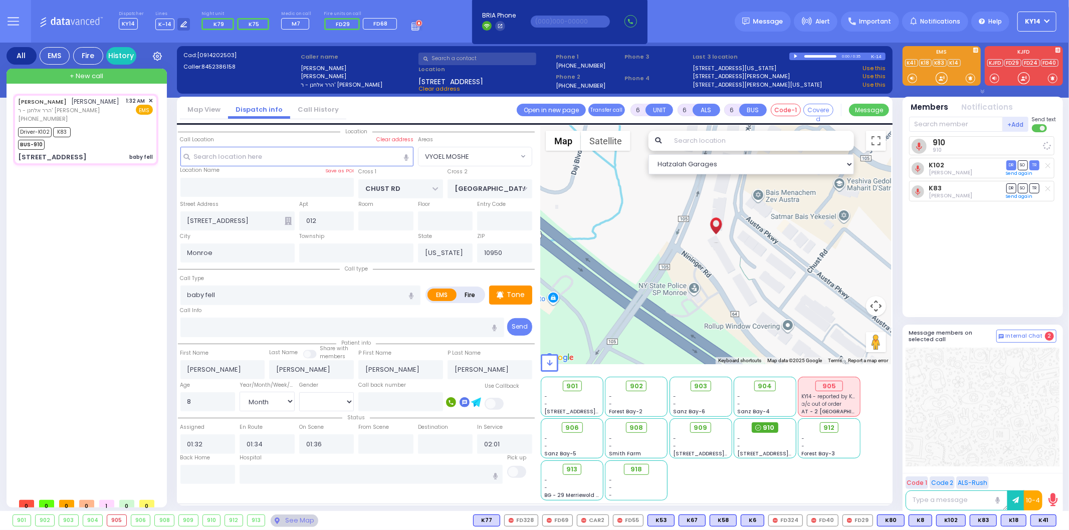
select select "Hatzalah Garages"
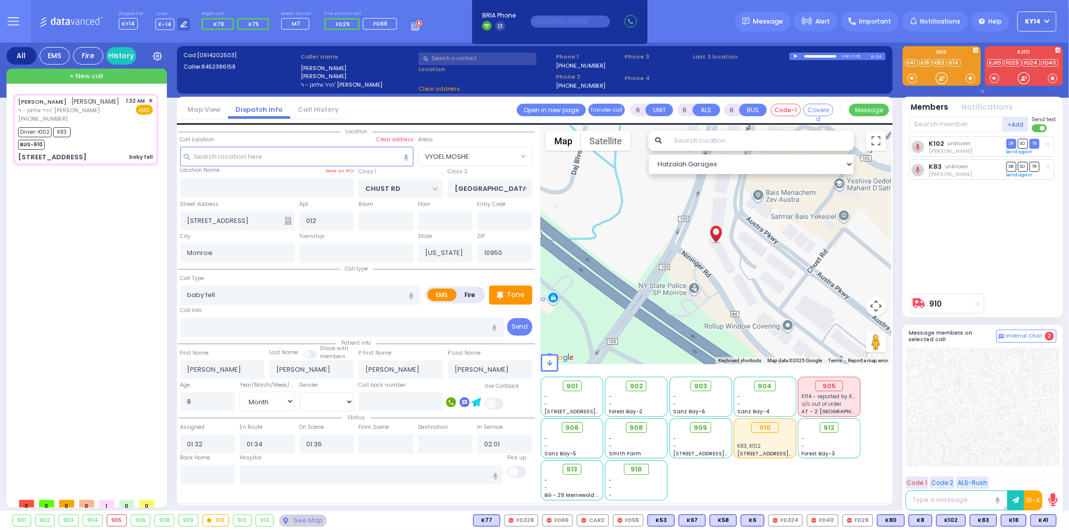
select select "VYOEL MOSHE"
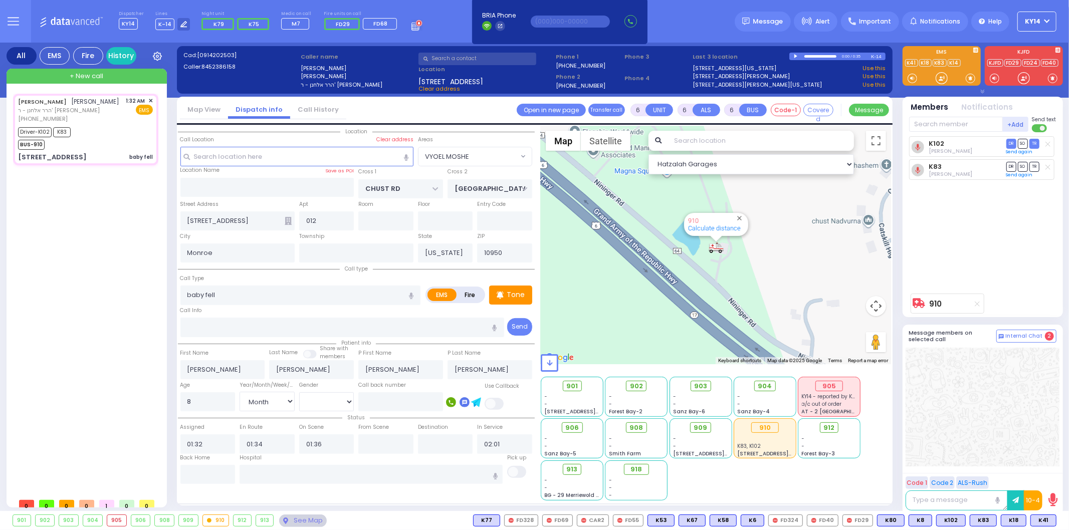
drag, startPoint x: 672, startPoint y: 247, endPoint x: 727, endPoint y: 322, distance: 93.3
click at [727, 322] on div "910 Calculate distance" at bounding box center [716, 245] width 350 height 239
click at [151, 98] on span "✕" at bounding box center [150, 101] width 5 height 9
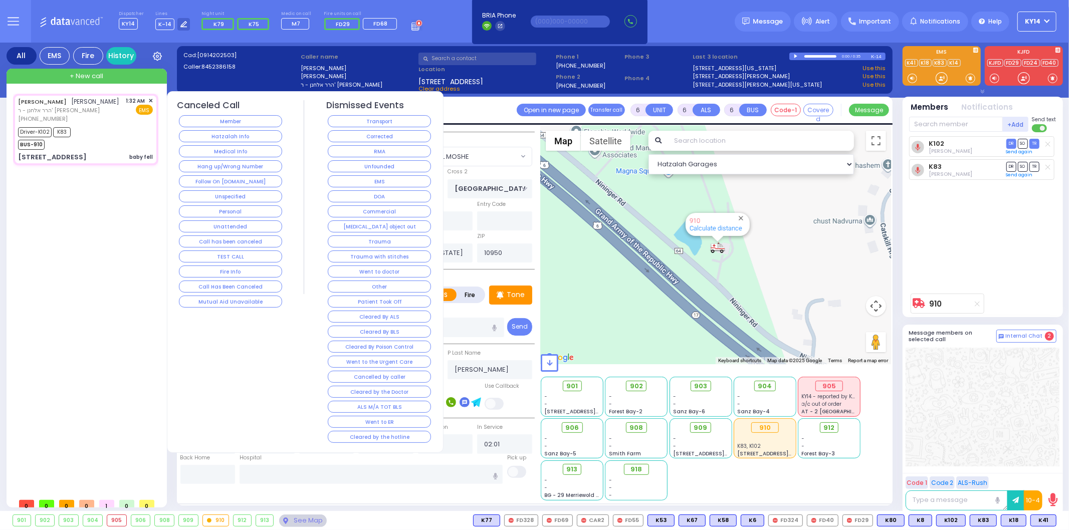
click at [410, 149] on button "RMA" at bounding box center [379, 151] width 103 height 12
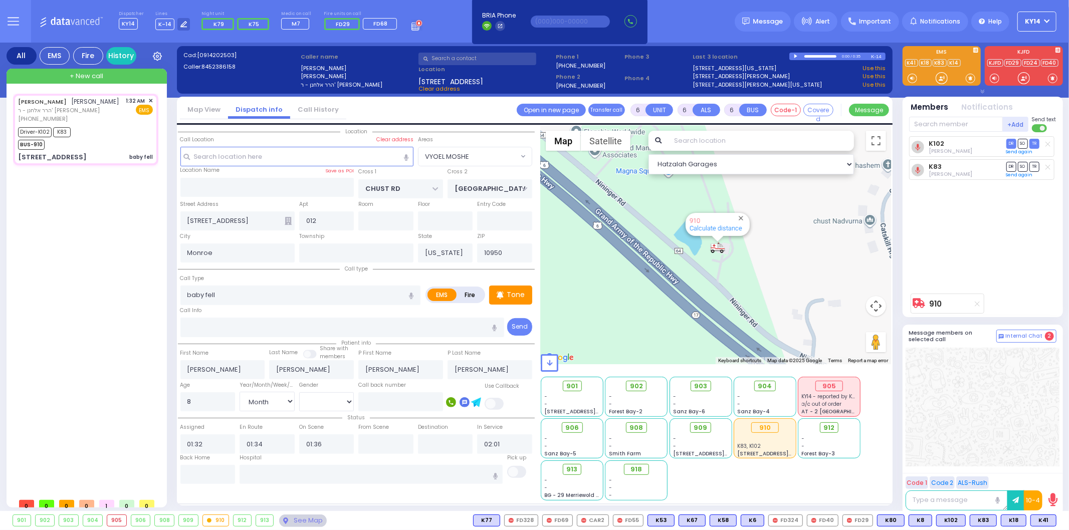
select select
radio input "true"
select select
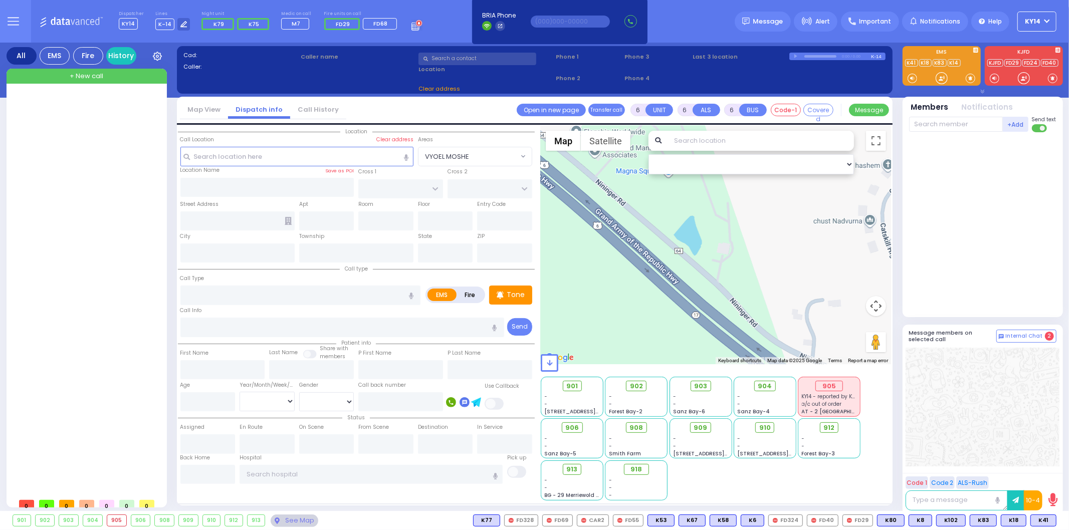
click at [99, 153] on div at bounding box center [87, 294] width 149 height 400
